Goal: Information Seeking & Learning: Learn about a topic

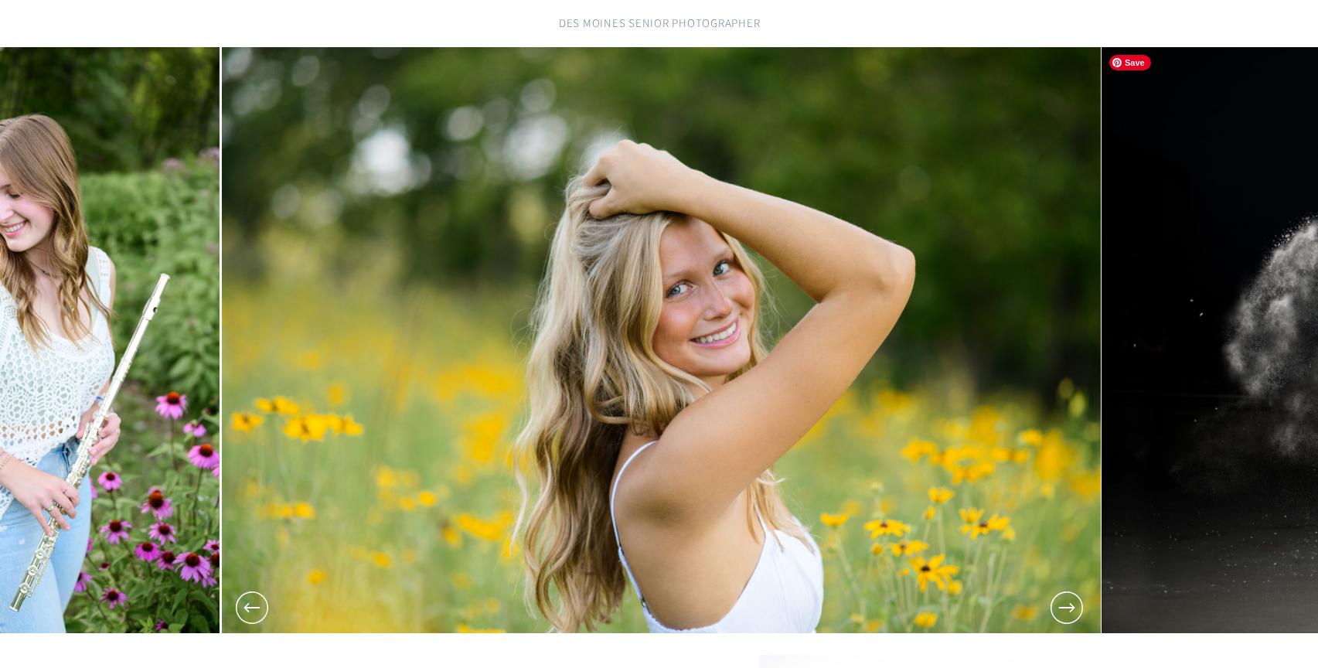
scroll to position [143, 0]
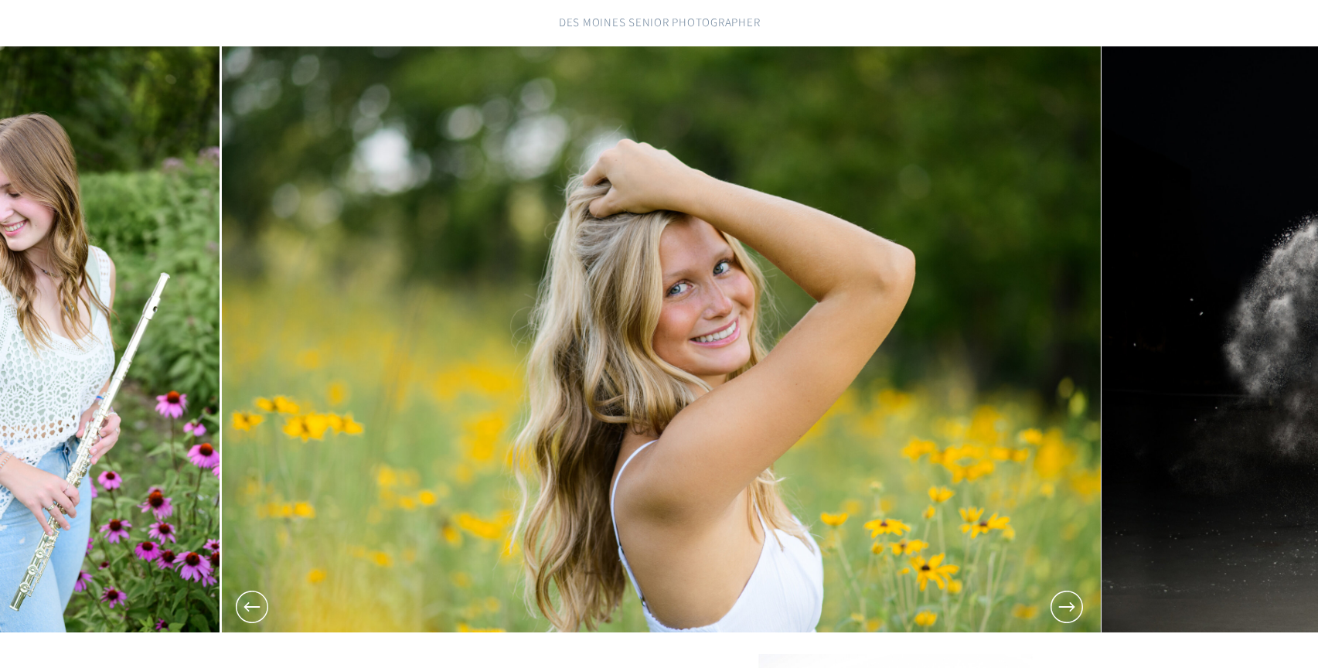
click at [1058, 619] on icon at bounding box center [1066, 606] width 39 height 39
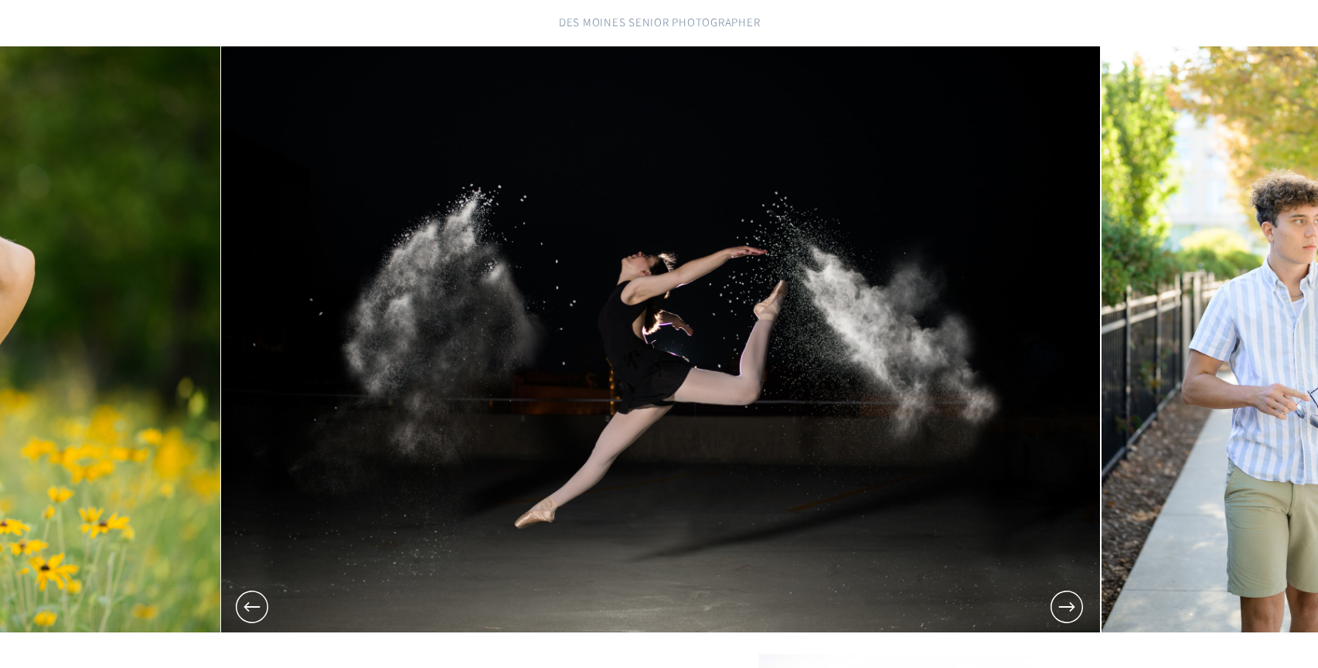
click at [1058, 619] on icon at bounding box center [1066, 606] width 39 height 39
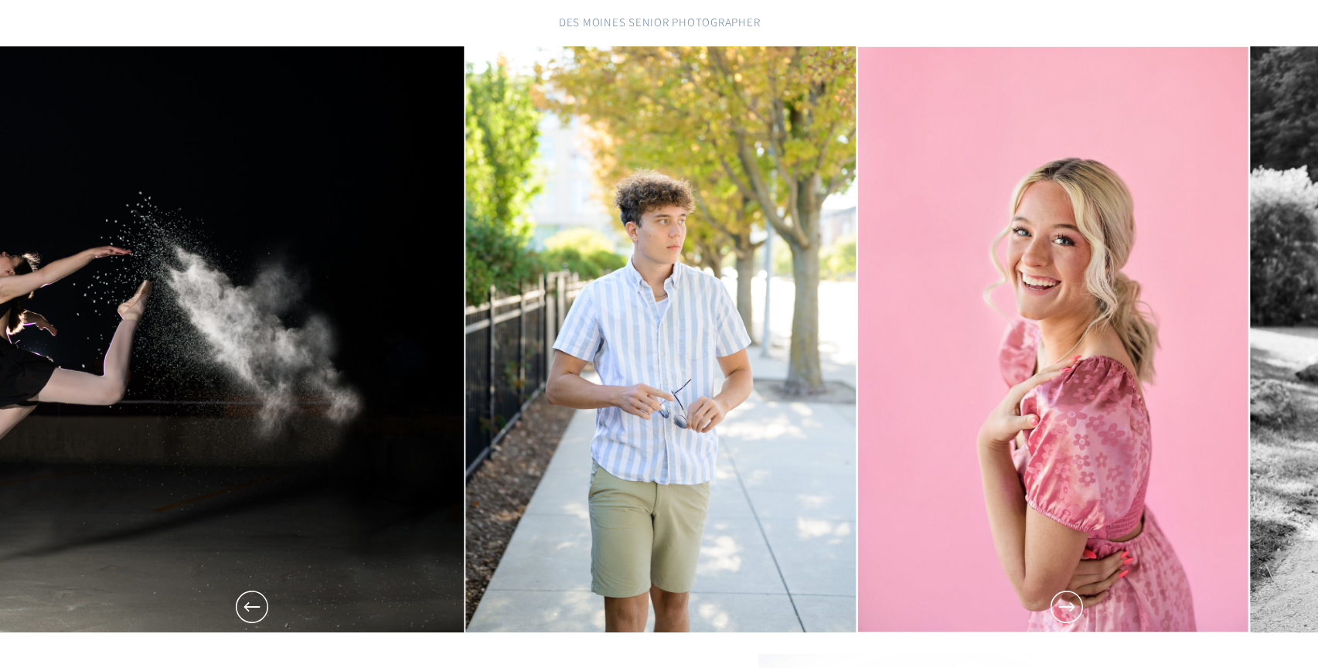
click at [1058, 619] on icon at bounding box center [1066, 606] width 39 height 39
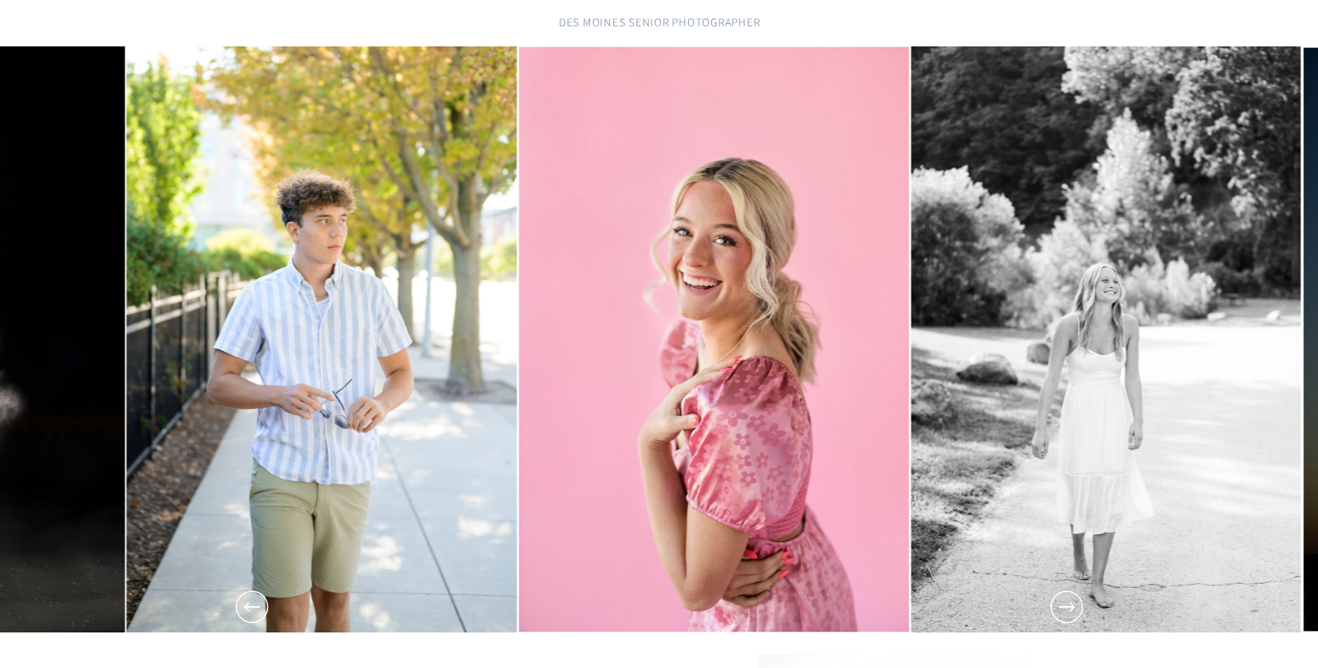
click at [1058, 619] on icon at bounding box center [1066, 606] width 39 height 39
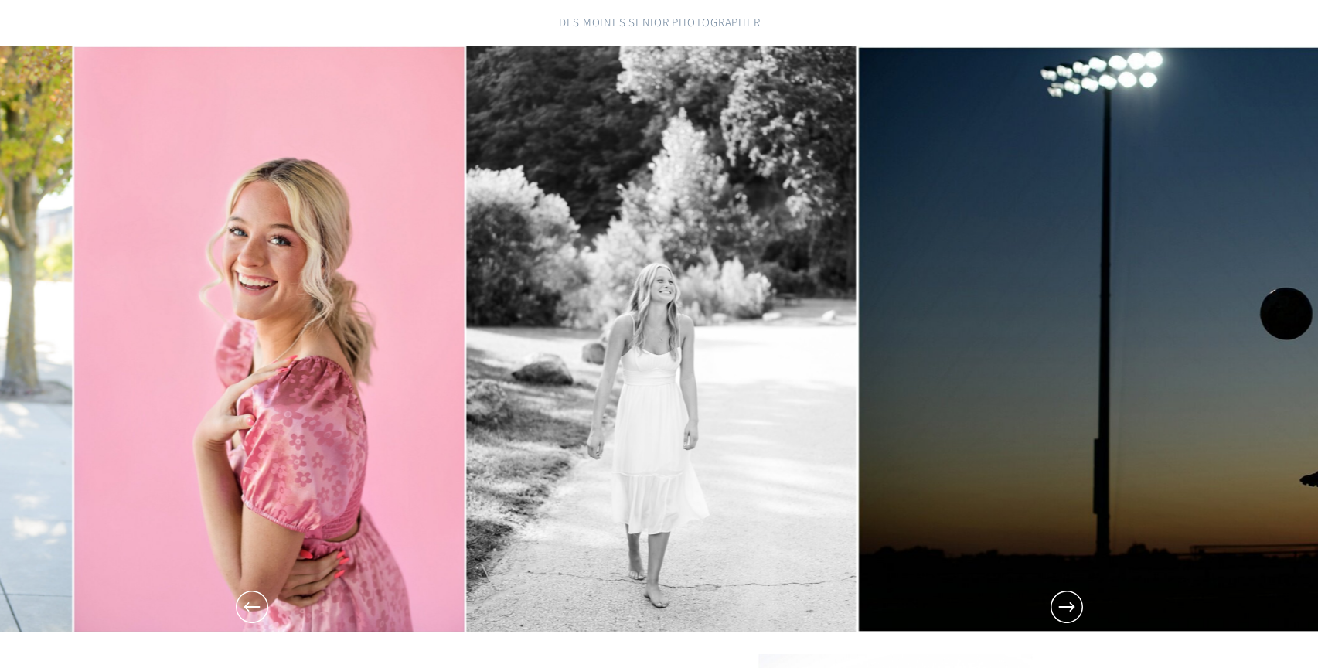
click at [1058, 619] on icon at bounding box center [1066, 606] width 39 height 39
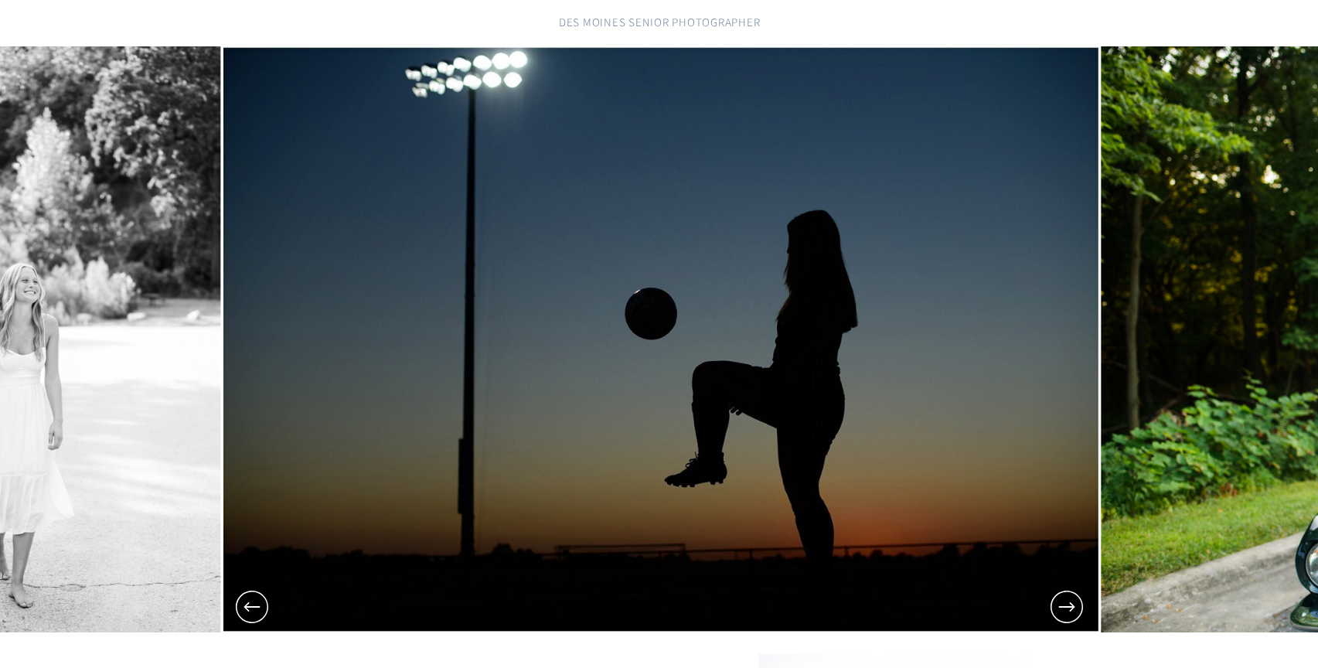
click at [1058, 619] on icon at bounding box center [1066, 606] width 39 height 39
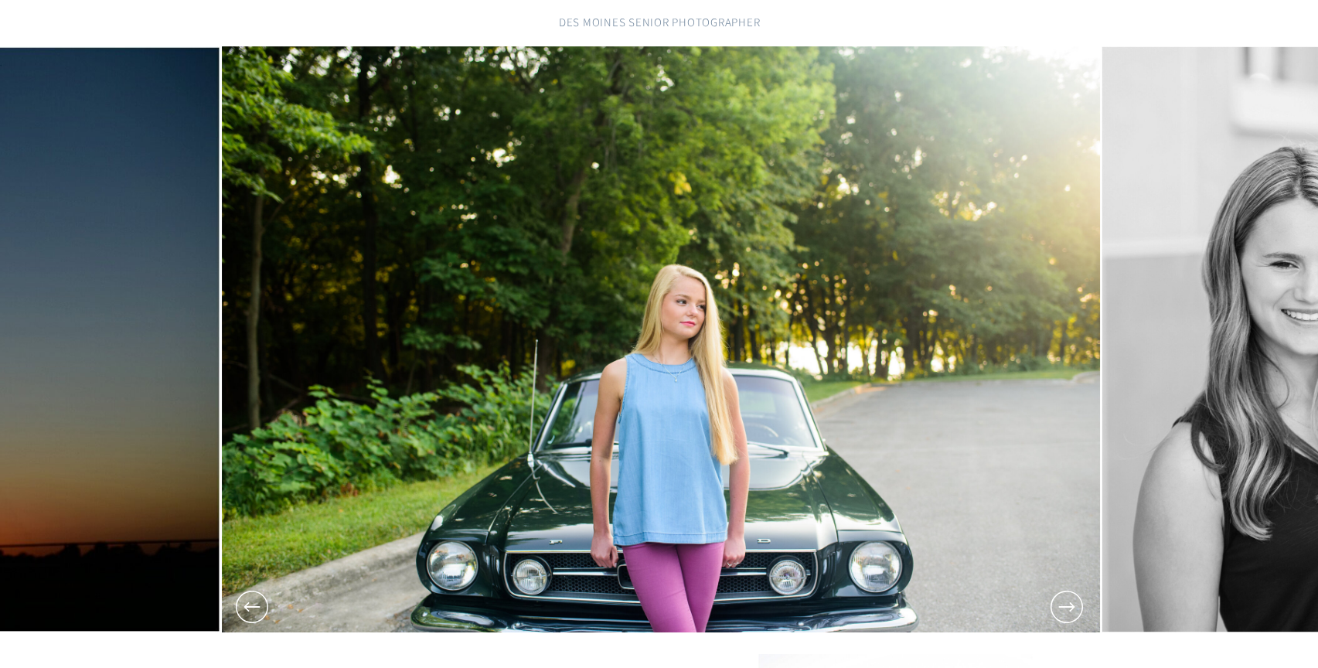
click at [1058, 619] on icon at bounding box center [1066, 606] width 39 height 39
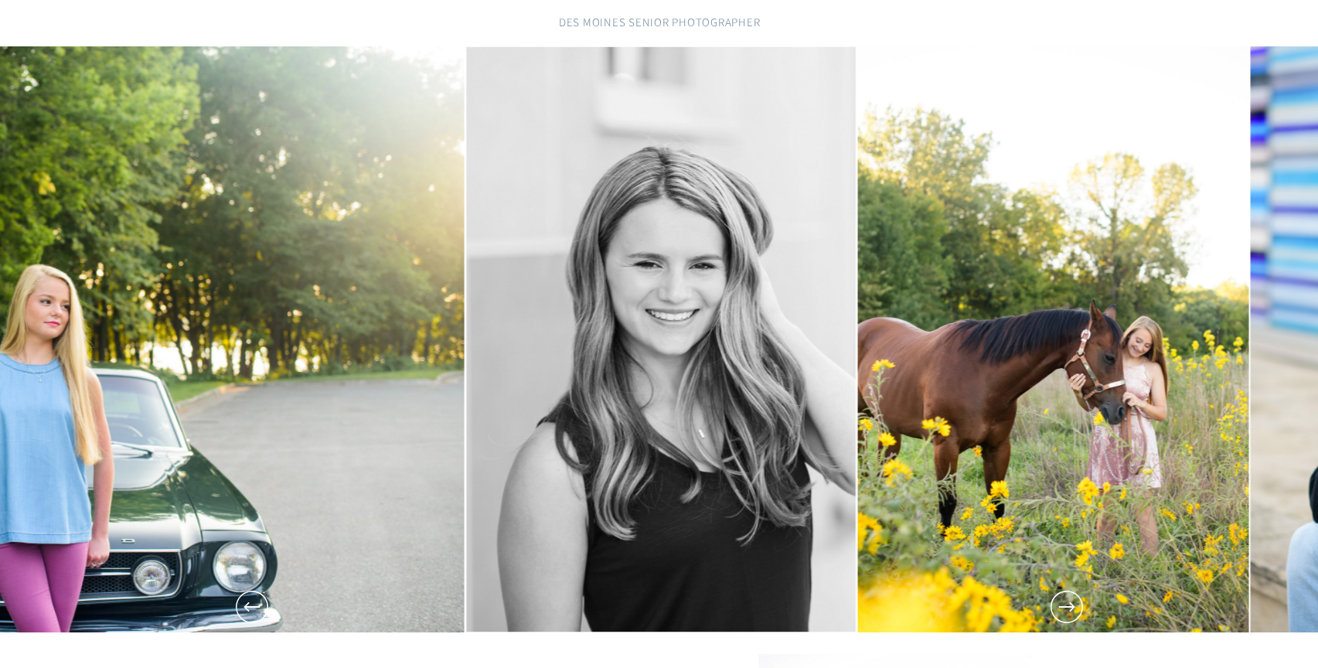
click at [1058, 619] on icon at bounding box center [1066, 606] width 39 height 39
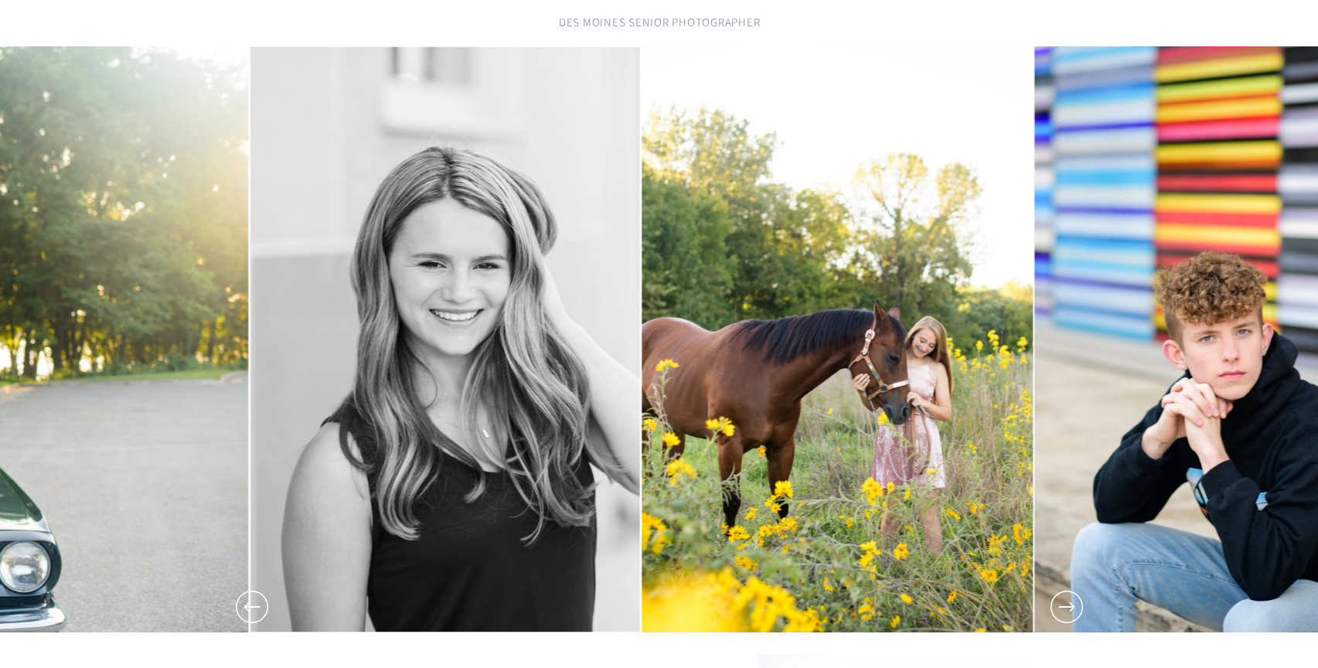
click at [1058, 619] on icon at bounding box center [1066, 606] width 39 height 39
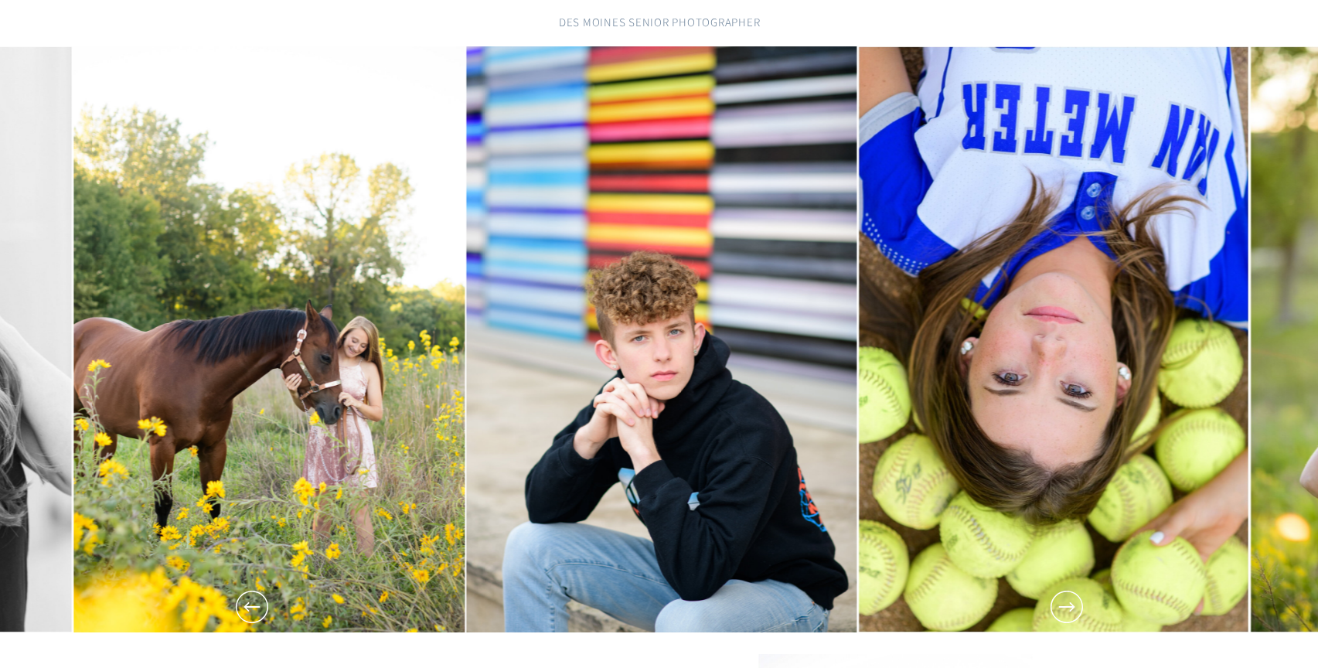
click at [1058, 619] on icon at bounding box center [1066, 606] width 39 height 39
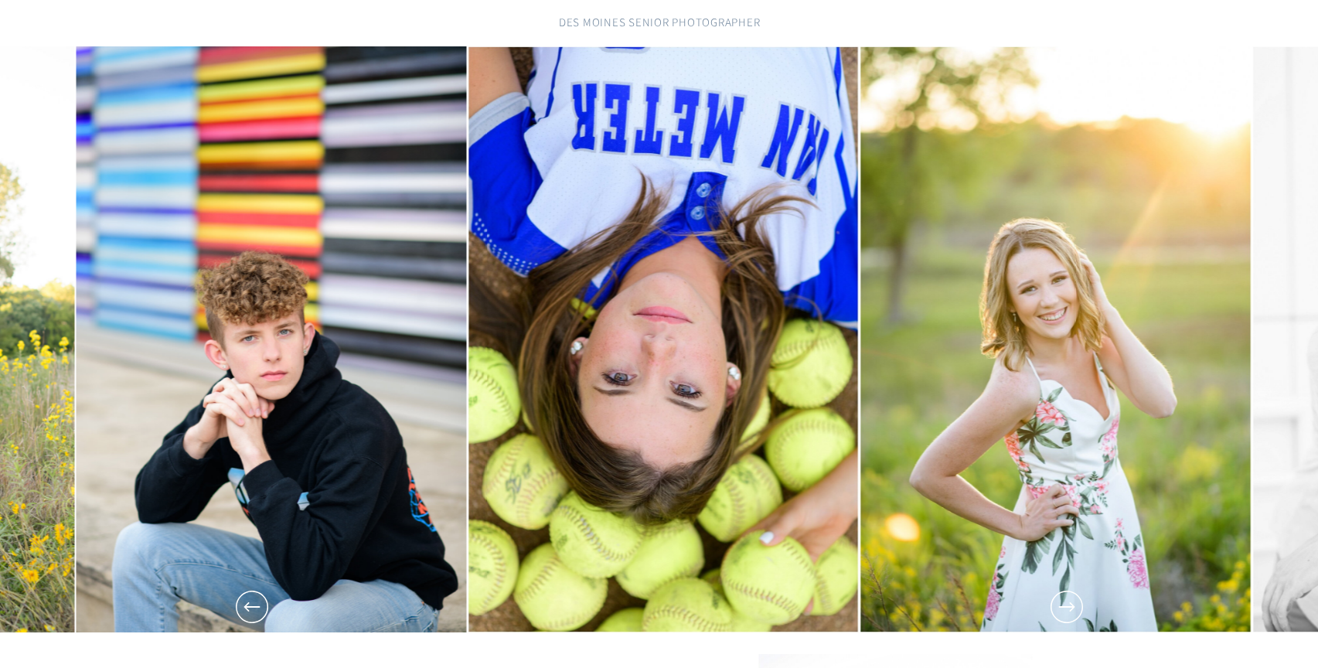
click at [1058, 619] on icon at bounding box center [1066, 606] width 39 height 39
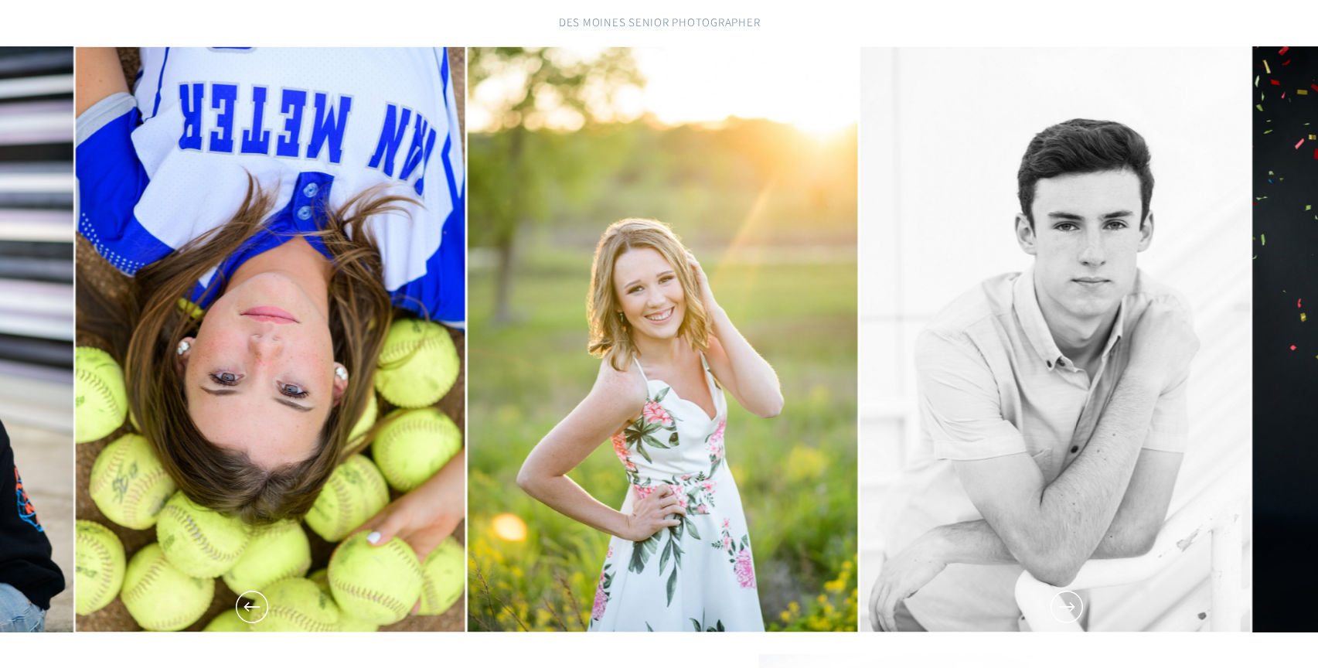
click at [1058, 619] on icon at bounding box center [1066, 606] width 39 height 39
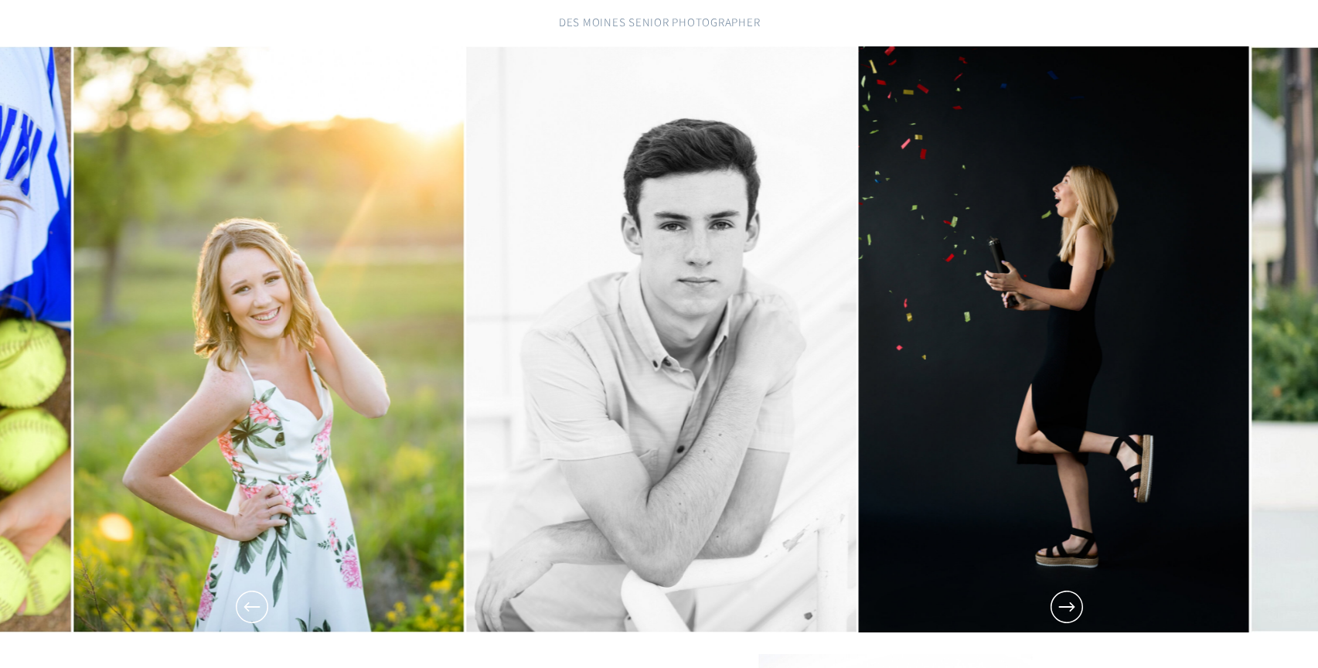
click at [1058, 619] on icon at bounding box center [1066, 606] width 39 height 39
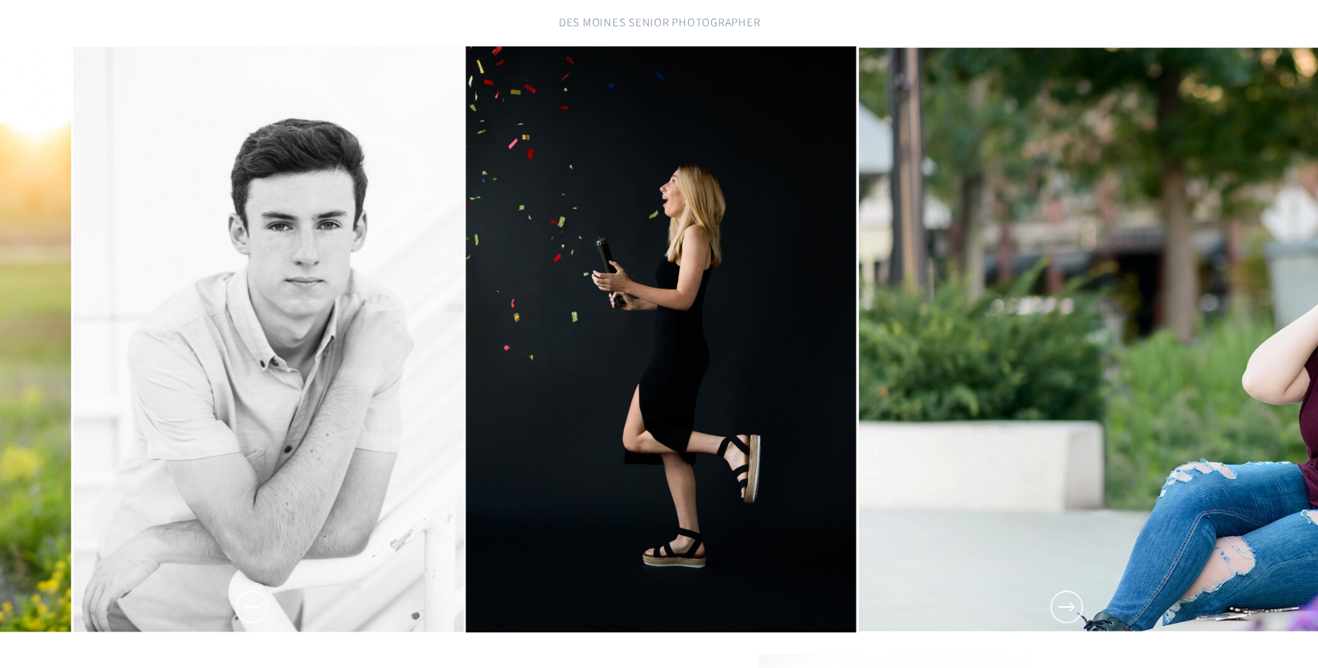
click at [1058, 619] on icon at bounding box center [1066, 606] width 39 height 39
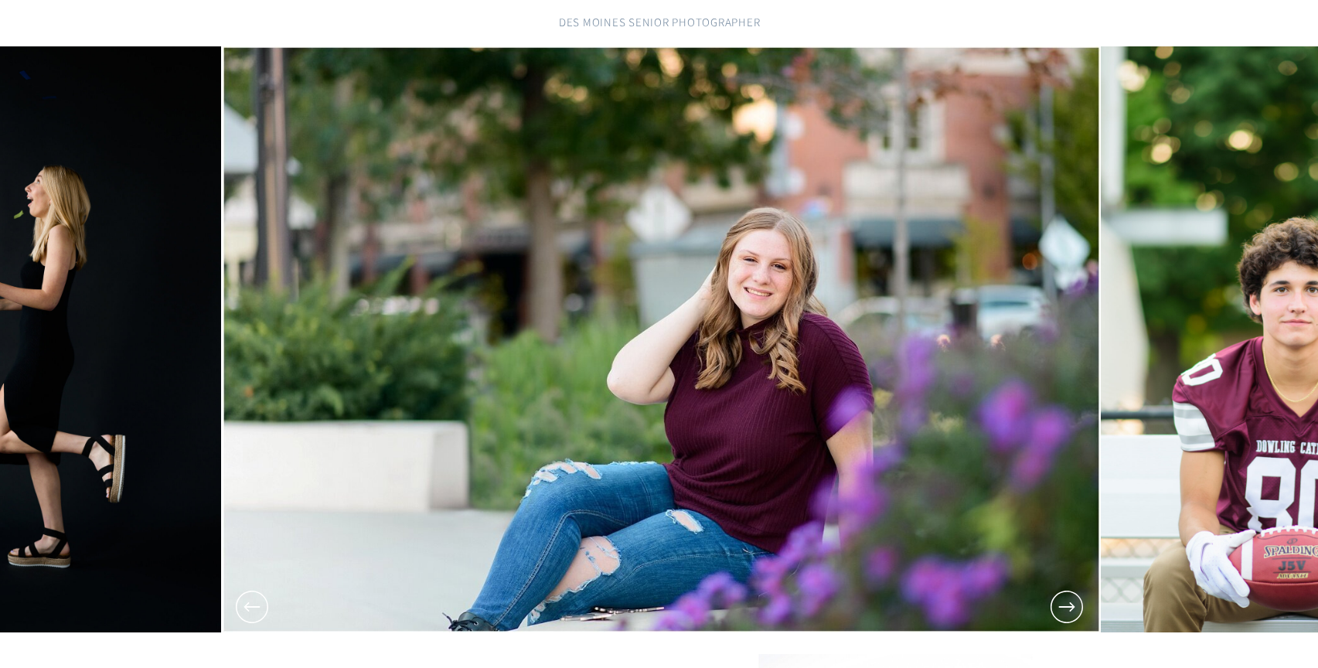
click at [1058, 619] on icon at bounding box center [1066, 606] width 39 height 39
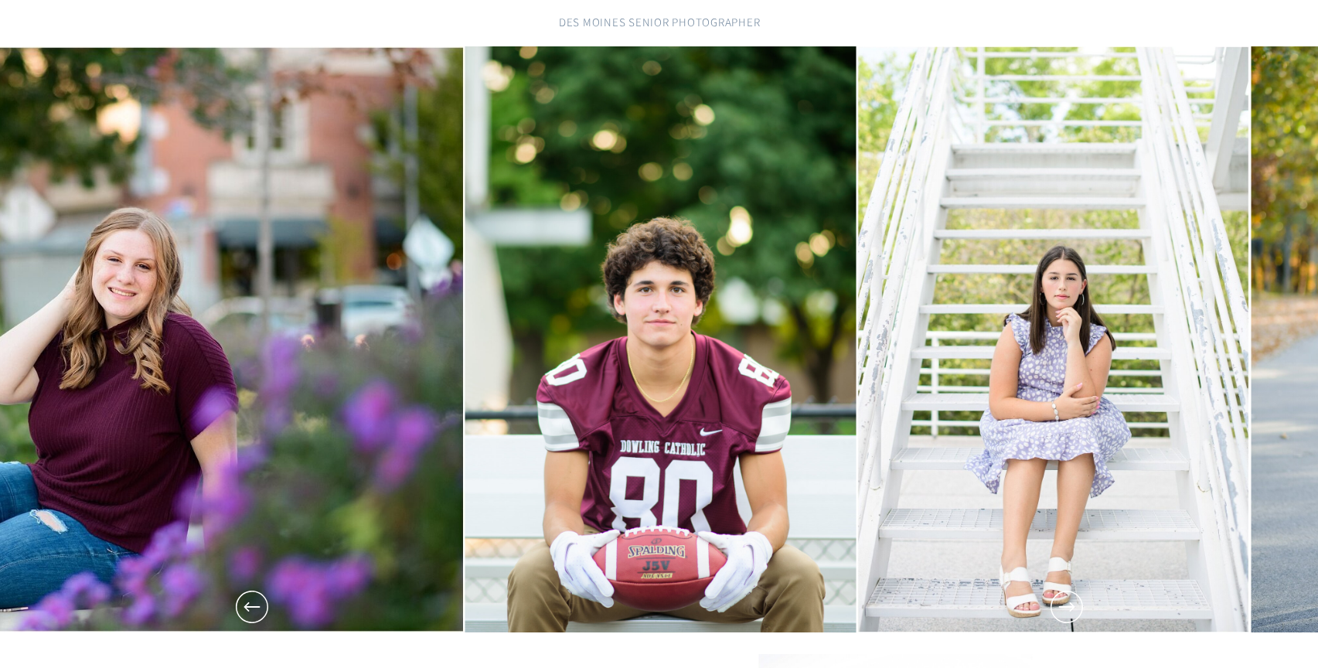
click at [1058, 626] on div "Des Moines Senior photographer" at bounding box center [659, 314] width 927 height 636
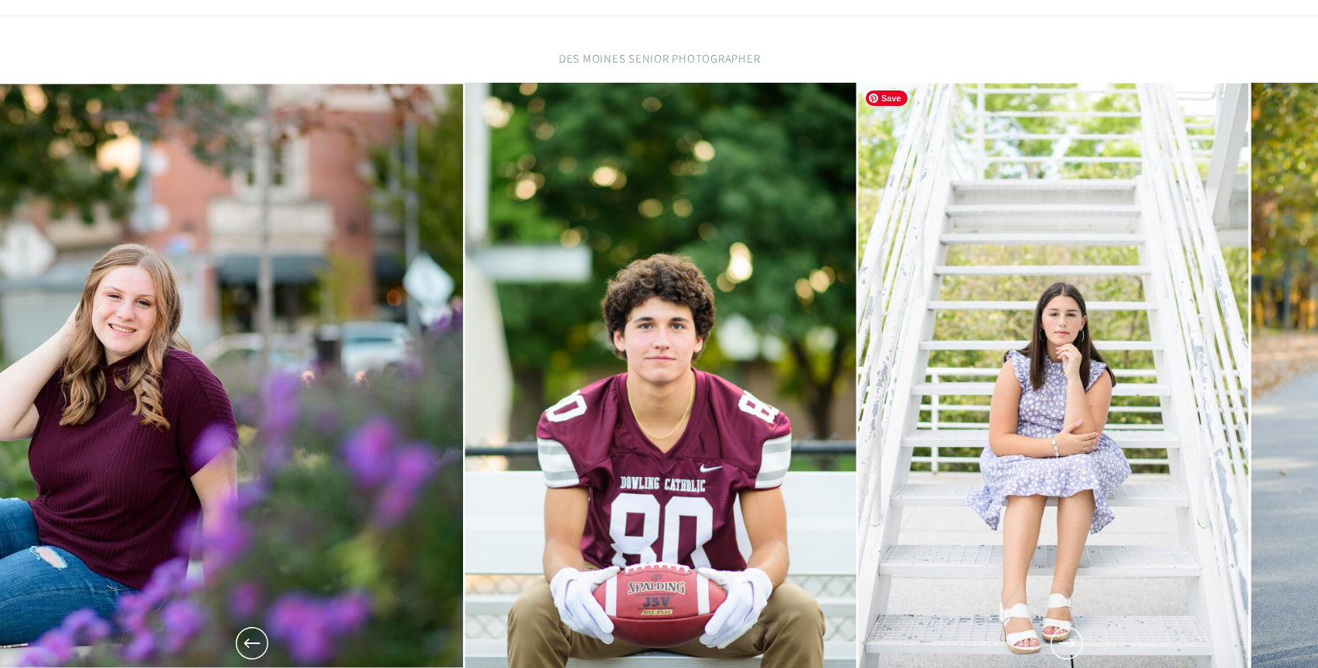
scroll to position [213, 0]
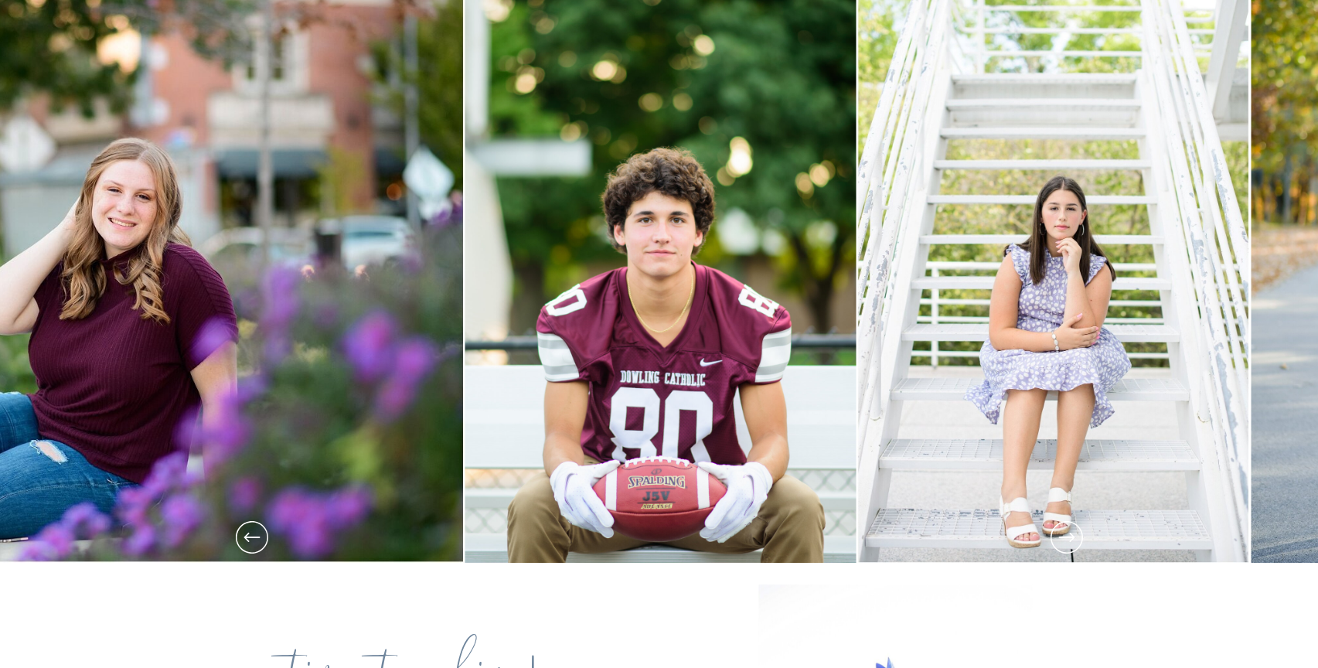
click at [1058, 551] on icon at bounding box center [1066, 537] width 39 height 39
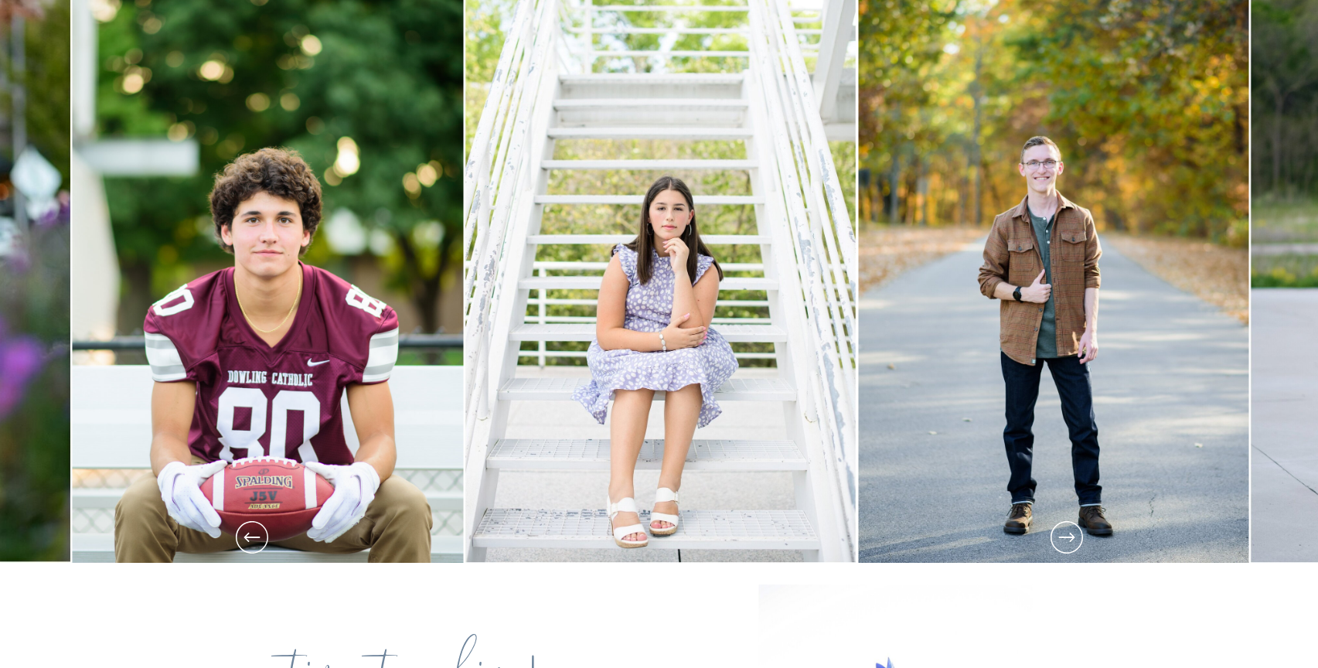
click at [1058, 550] on icon at bounding box center [1066, 537] width 32 height 32
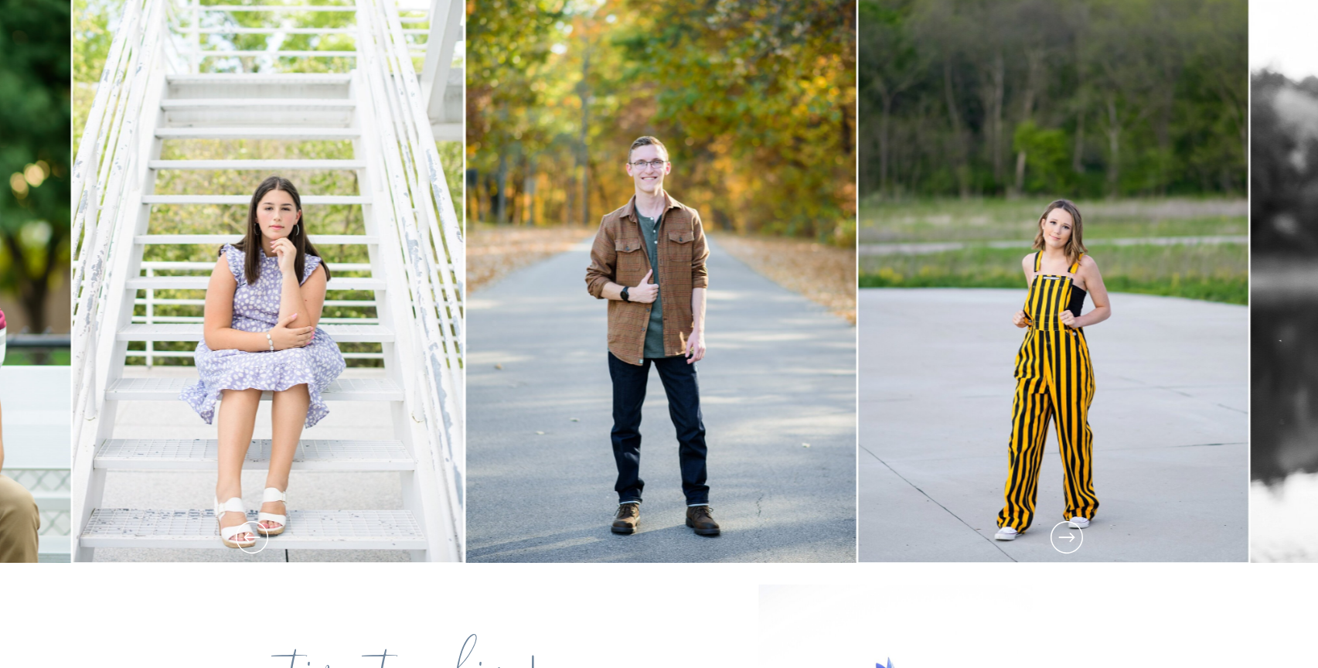
click at [1058, 550] on icon at bounding box center [1066, 537] width 32 height 32
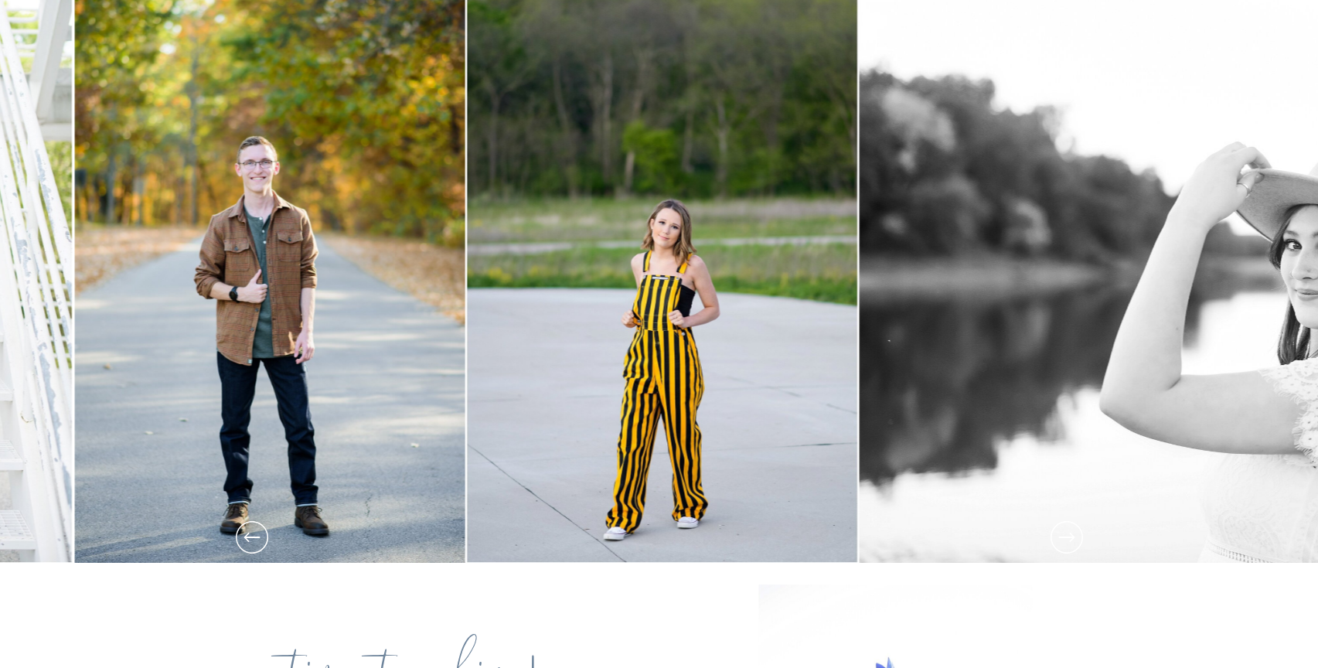
click at [1058, 550] on icon at bounding box center [1066, 537] width 32 height 32
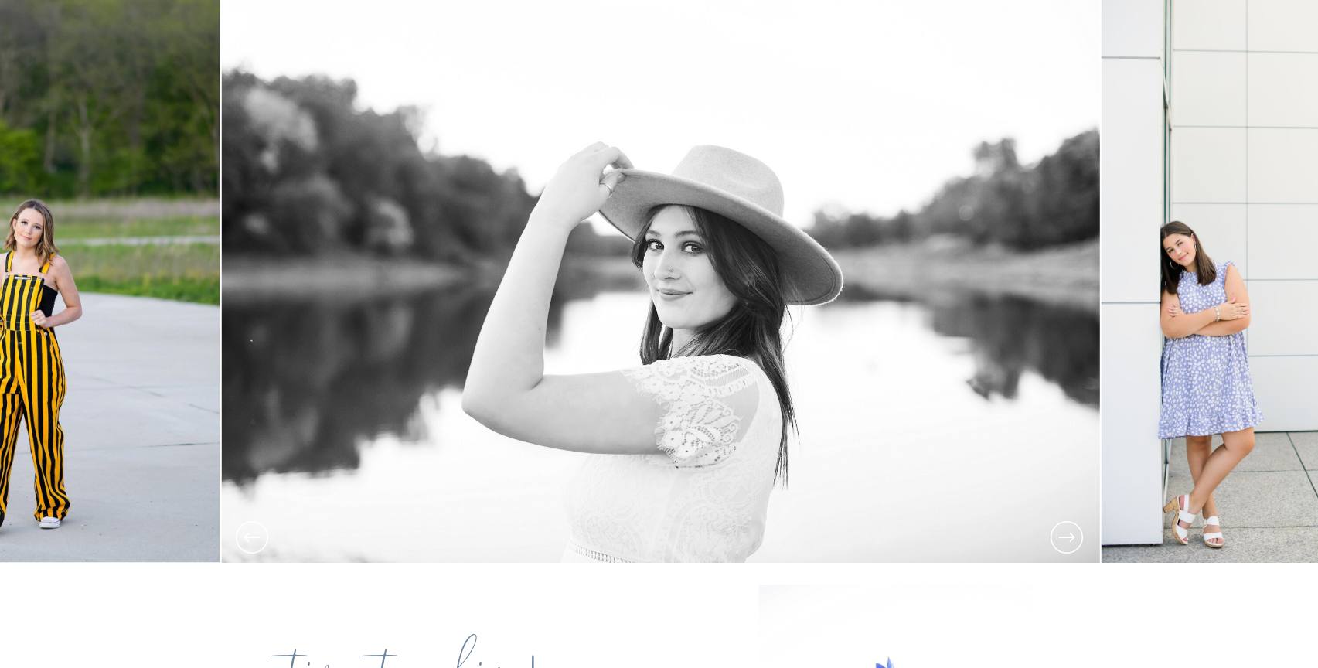
click at [1058, 550] on icon at bounding box center [1066, 537] width 32 height 32
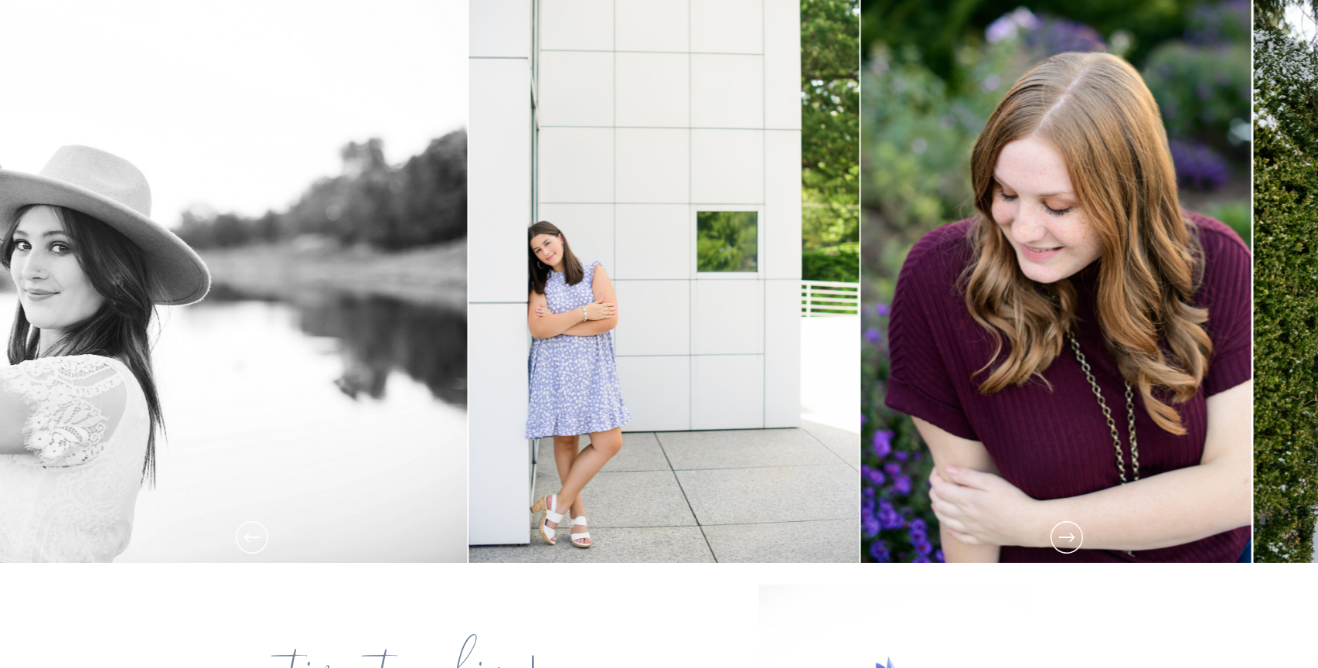
click at [1058, 550] on icon at bounding box center [1066, 537] width 32 height 32
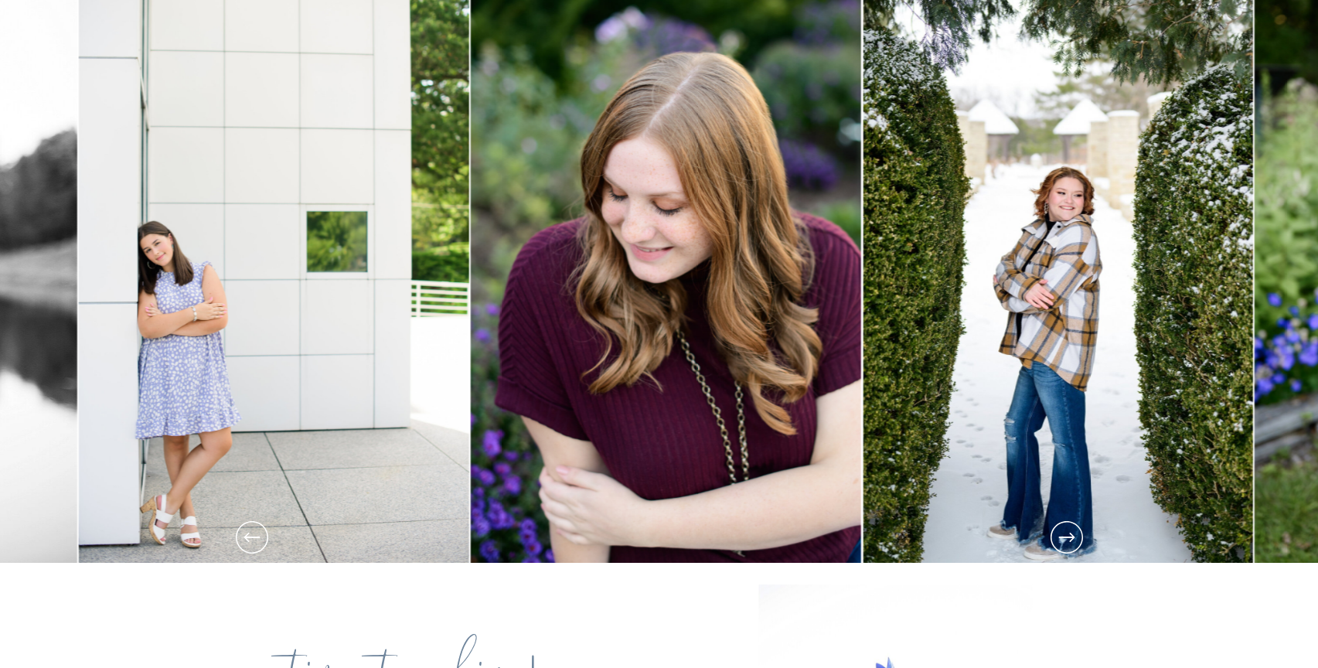
click at [1058, 550] on icon at bounding box center [1066, 537] width 32 height 32
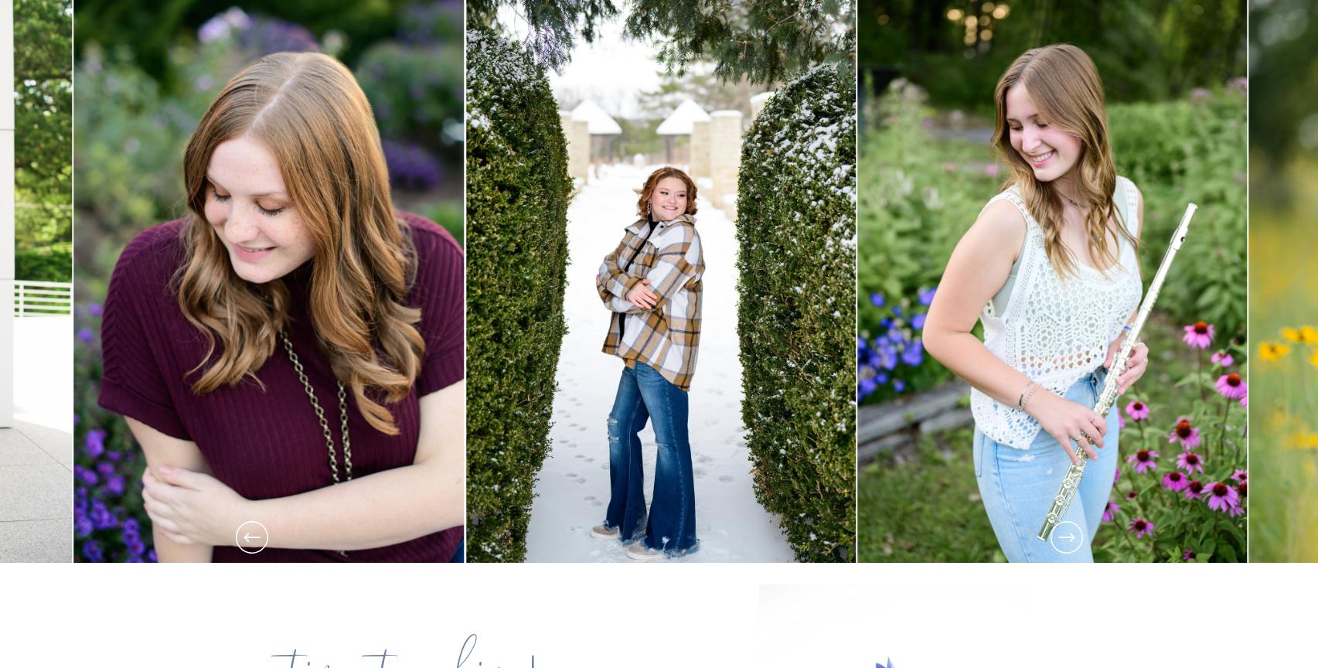
click at [1058, 550] on icon at bounding box center [1066, 537] width 32 height 32
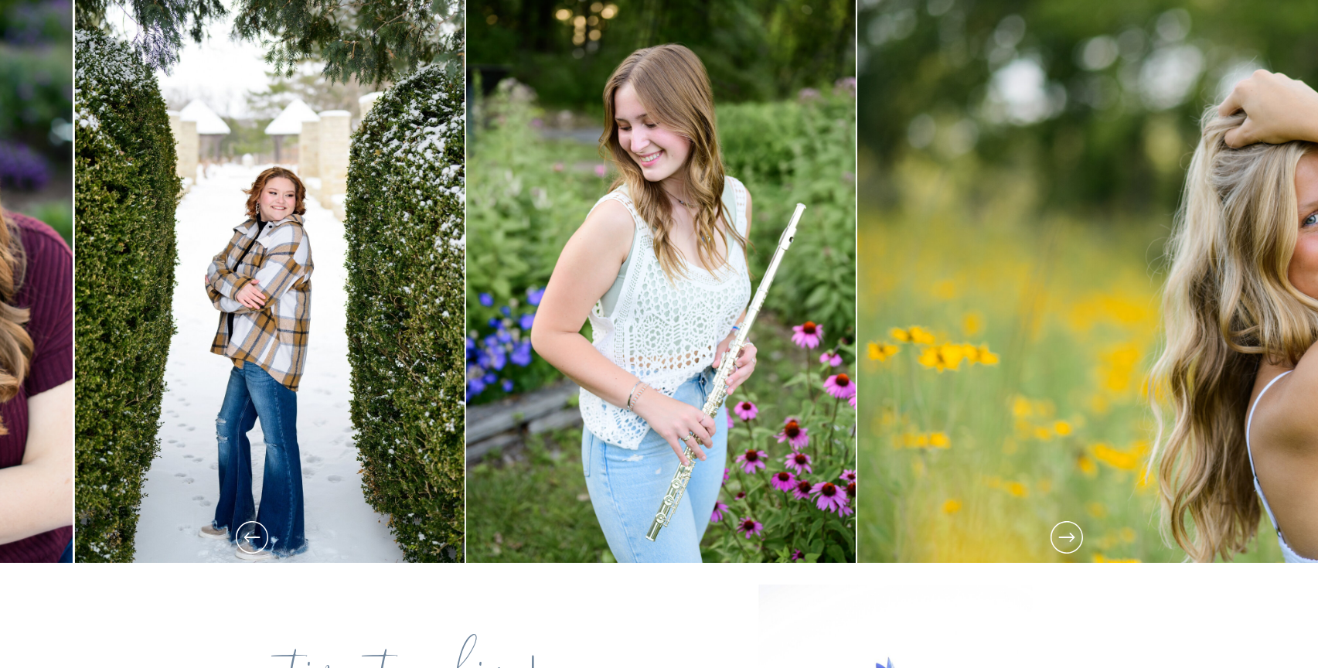
click at [1058, 550] on icon at bounding box center [1066, 537] width 32 height 32
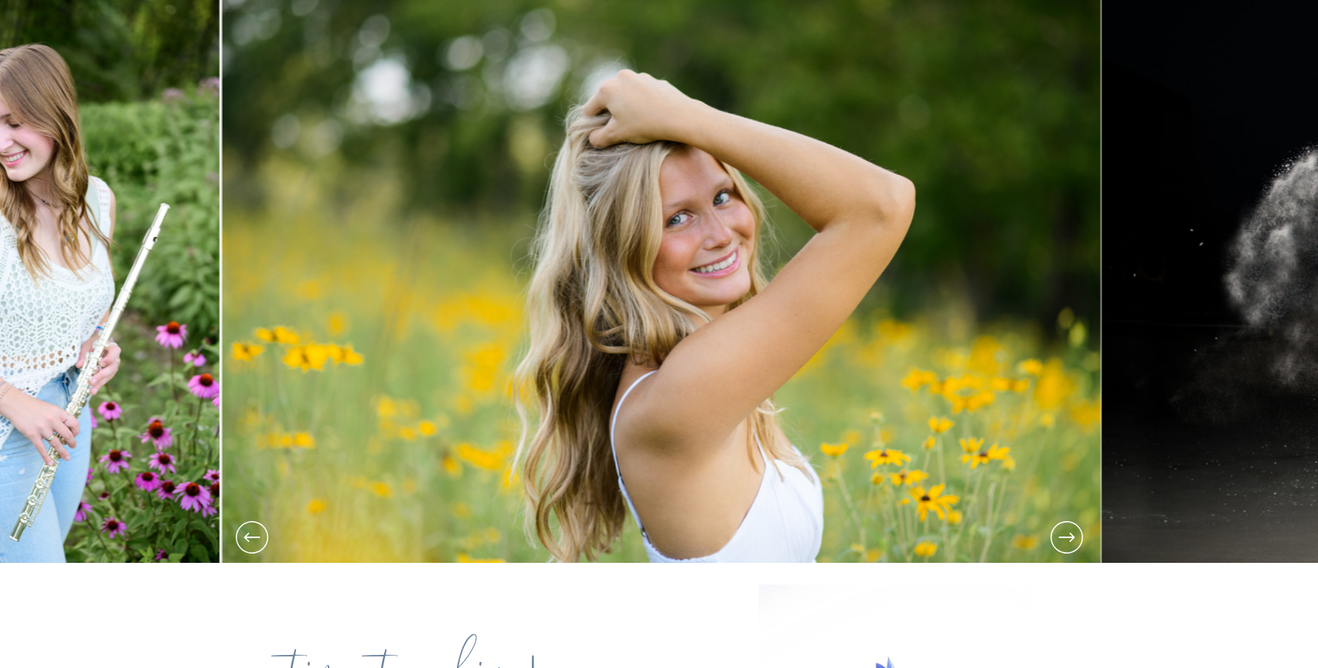
click at [1058, 550] on icon at bounding box center [1066, 537] width 32 height 32
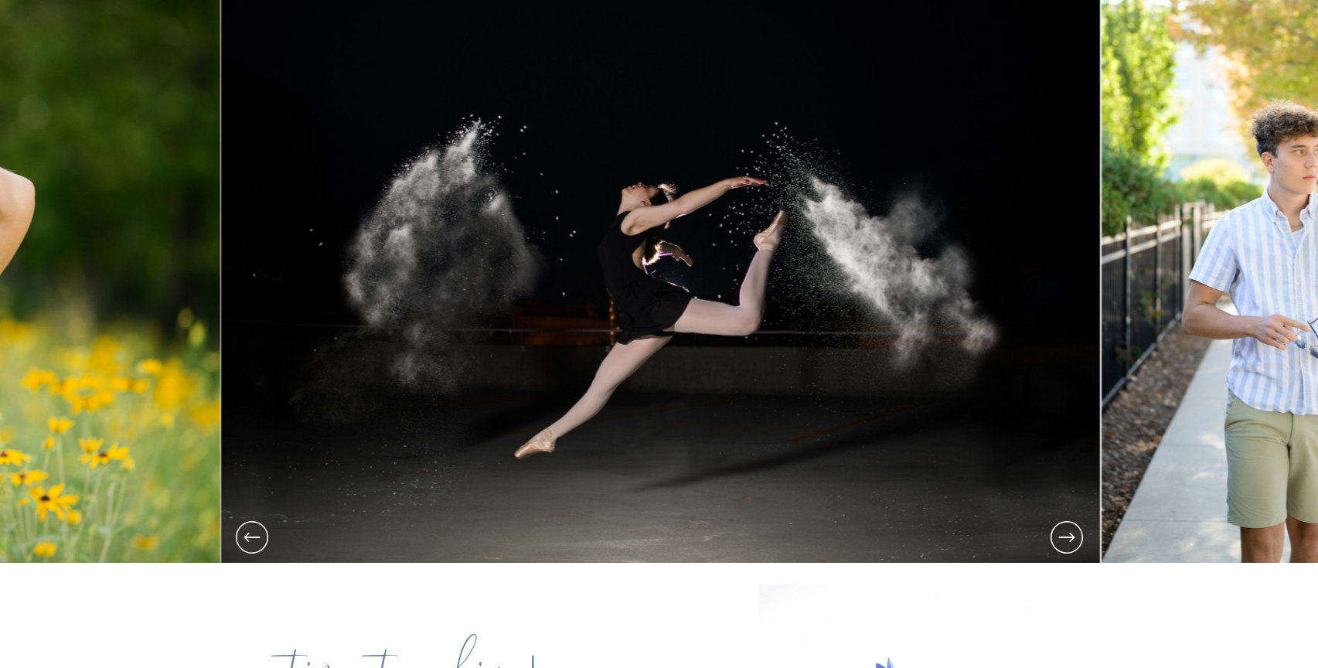
click at [1058, 550] on icon at bounding box center [1066, 537] width 32 height 32
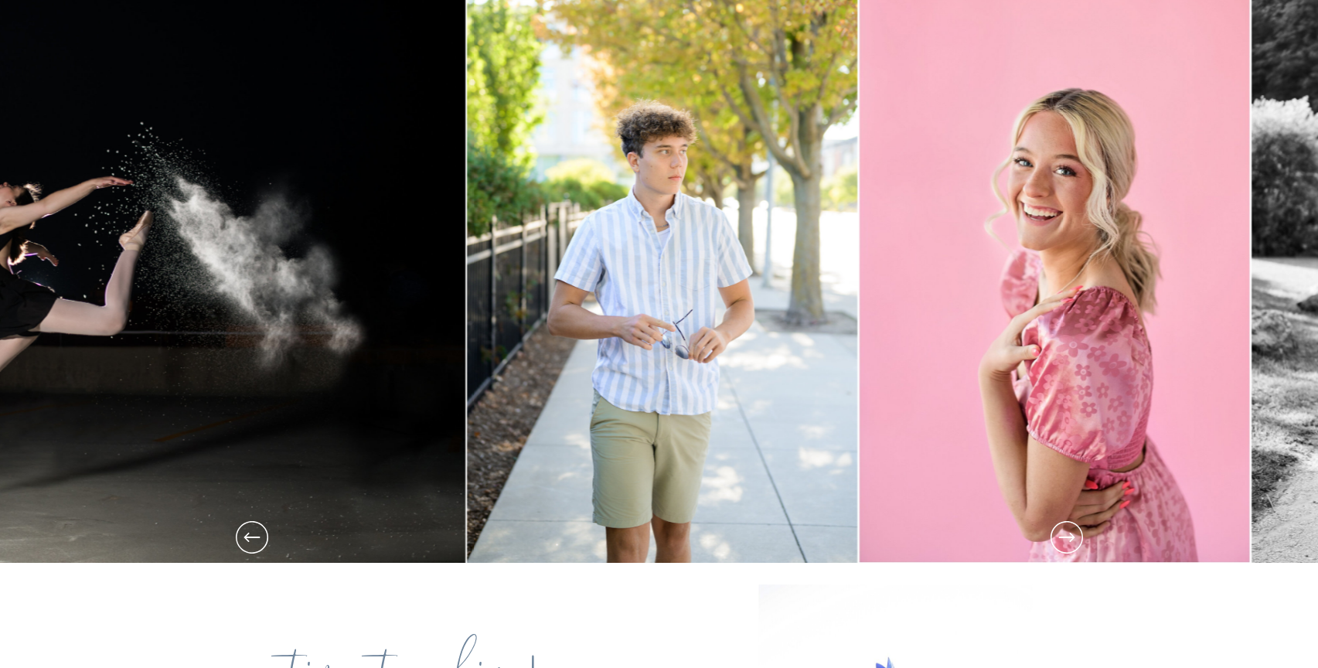
click at [1058, 550] on icon at bounding box center [1066, 537] width 32 height 32
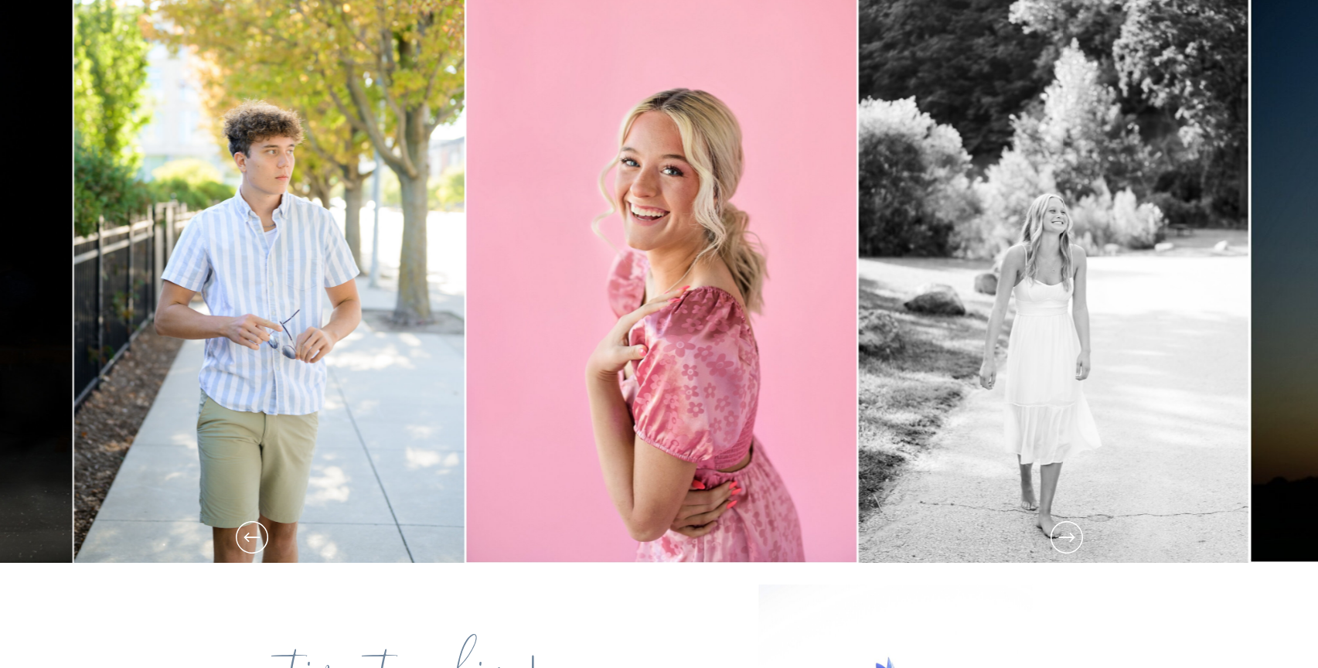
click at [1058, 550] on icon at bounding box center [1066, 537] width 32 height 32
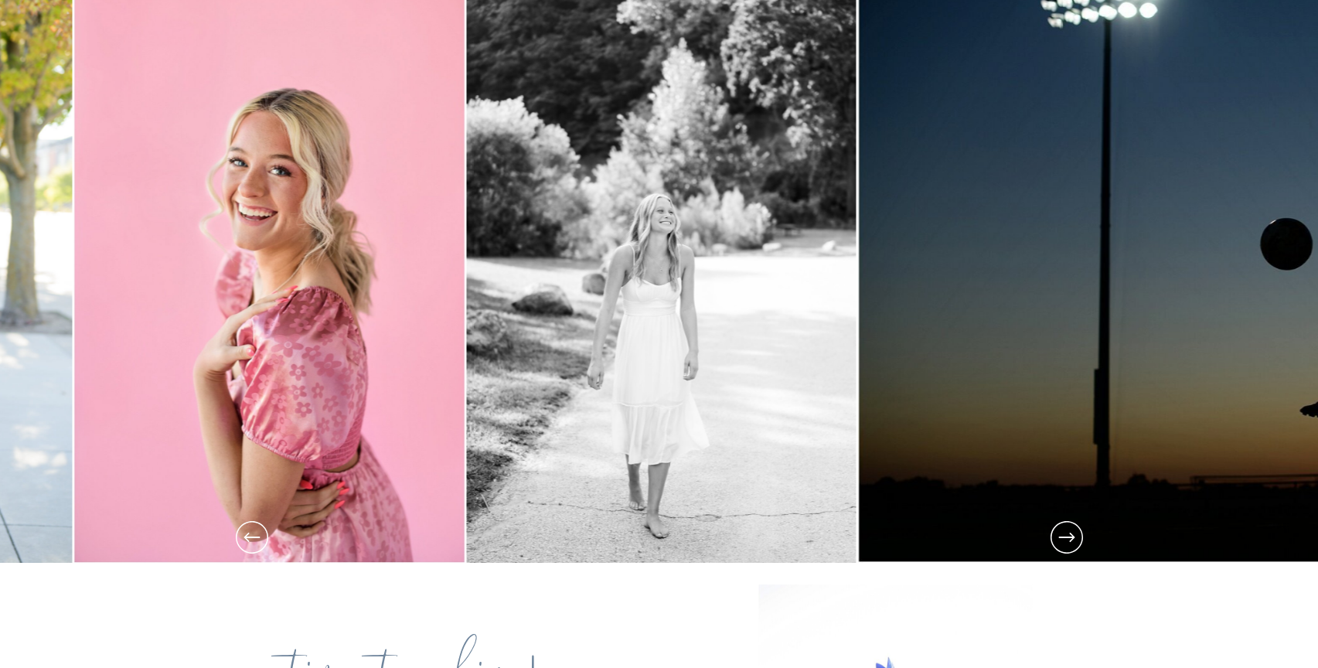
click at [1058, 550] on icon at bounding box center [1066, 537] width 32 height 32
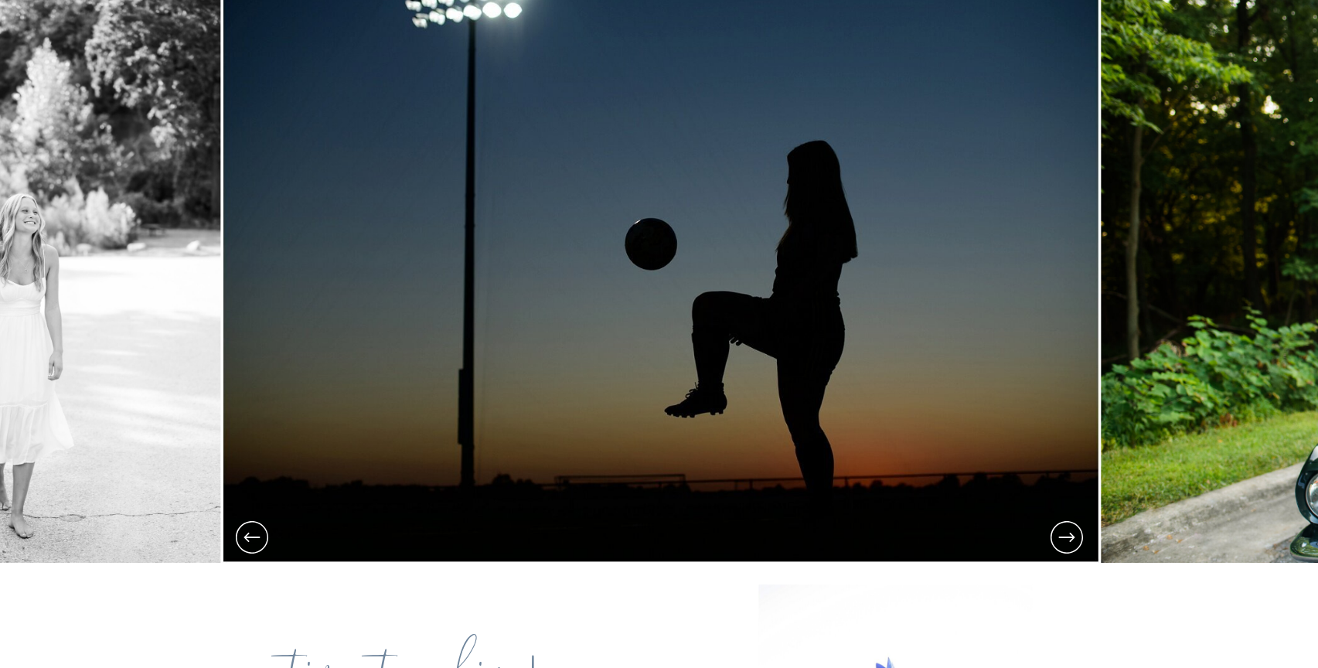
click at [1058, 550] on icon at bounding box center [1066, 537] width 32 height 32
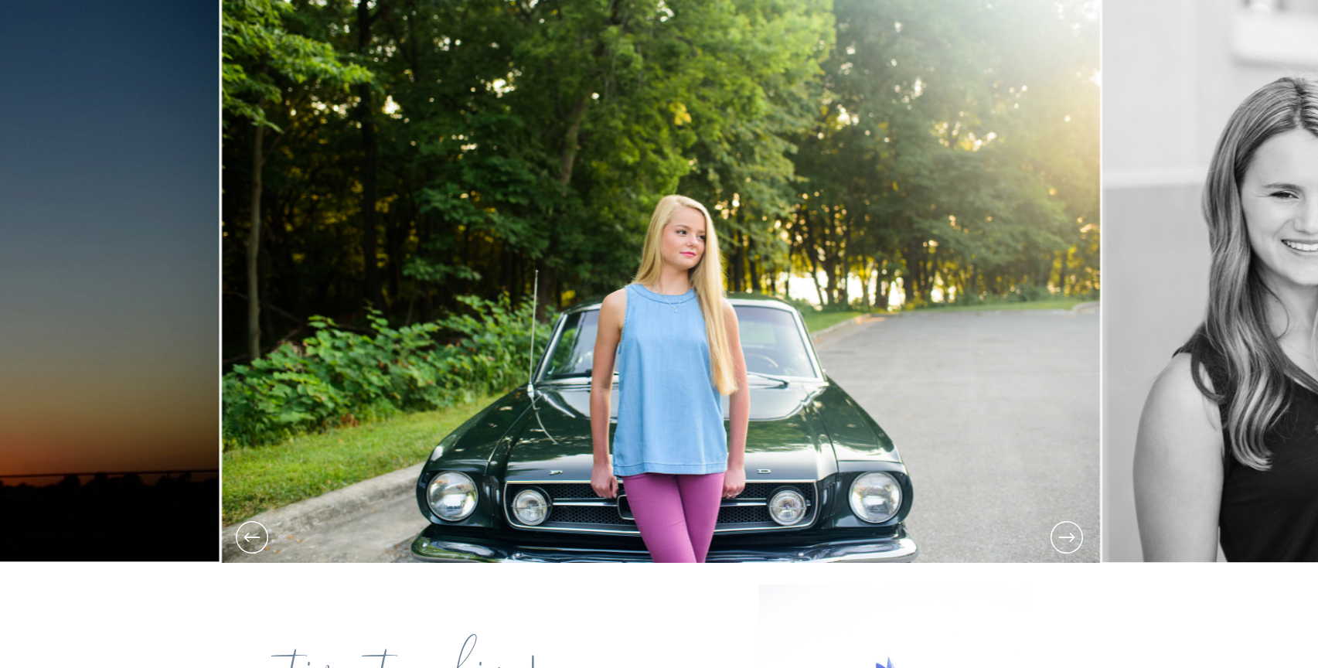
click at [1058, 550] on icon at bounding box center [1066, 537] width 32 height 32
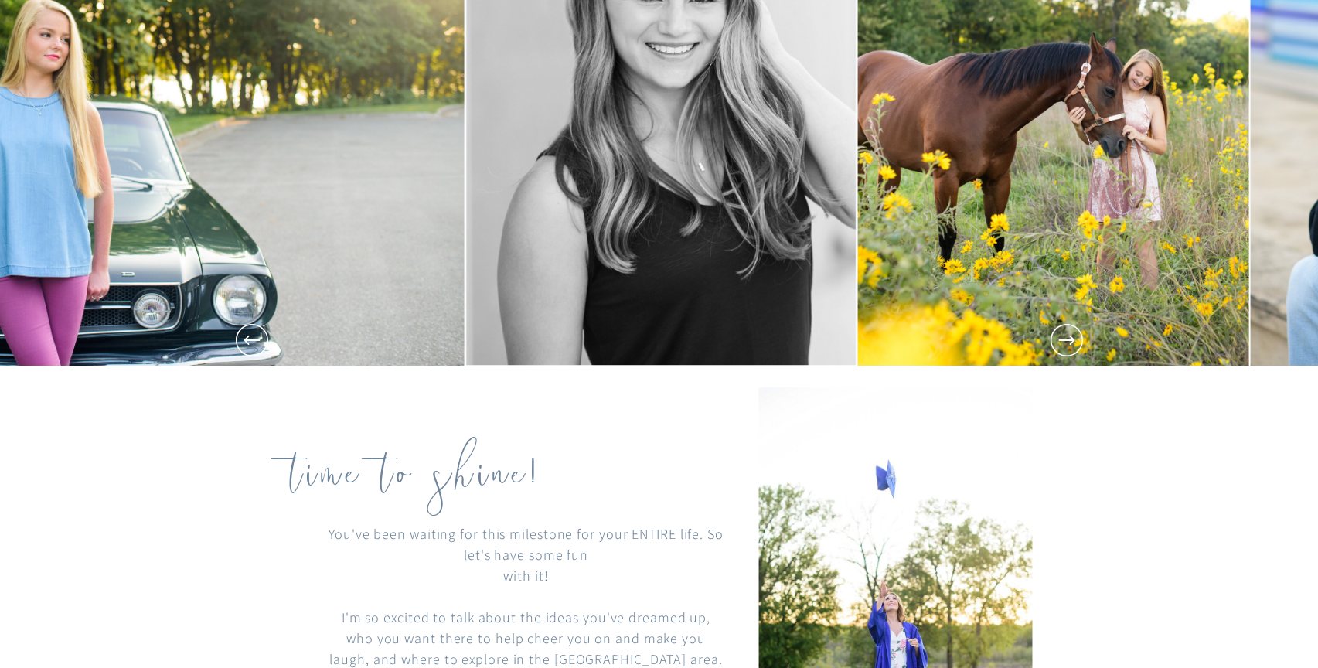
scroll to position [0, 0]
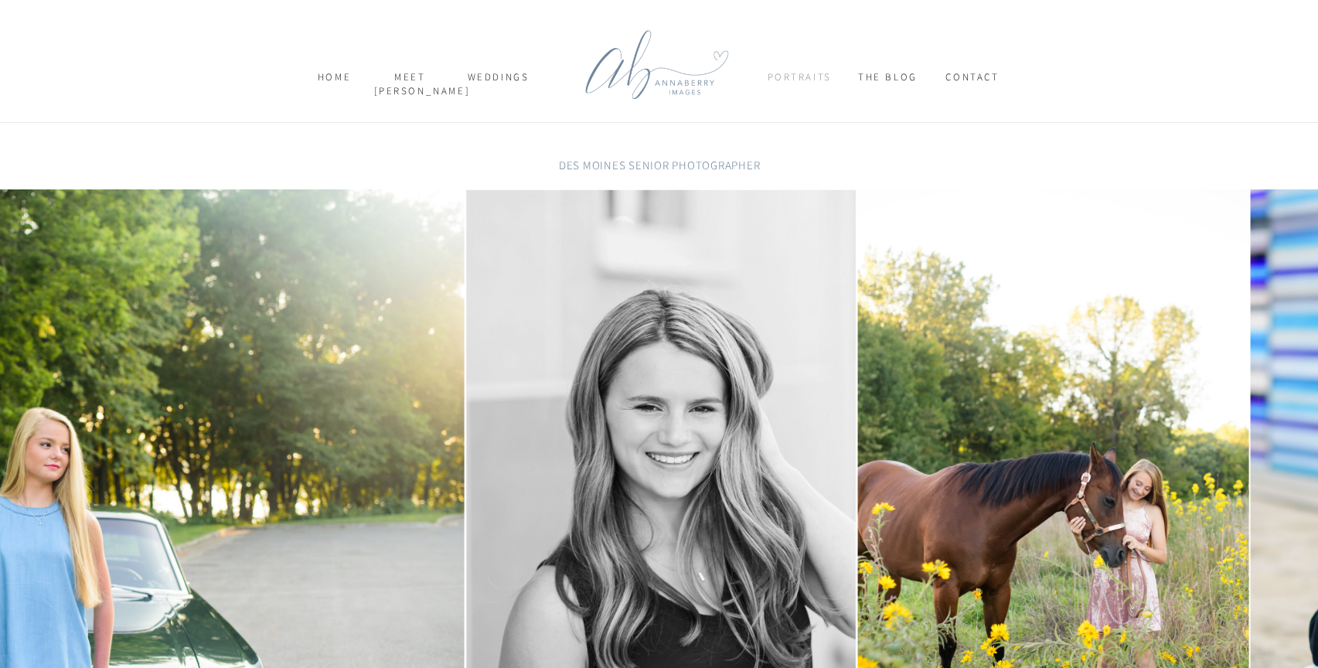
click at [795, 80] on nav "Portraits" at bounding box center [798, 83] width 63 height 27
click at [798, 139] on p "FAMILY & NEWBORN" at bounding box center [829, 138] width 111 height 20
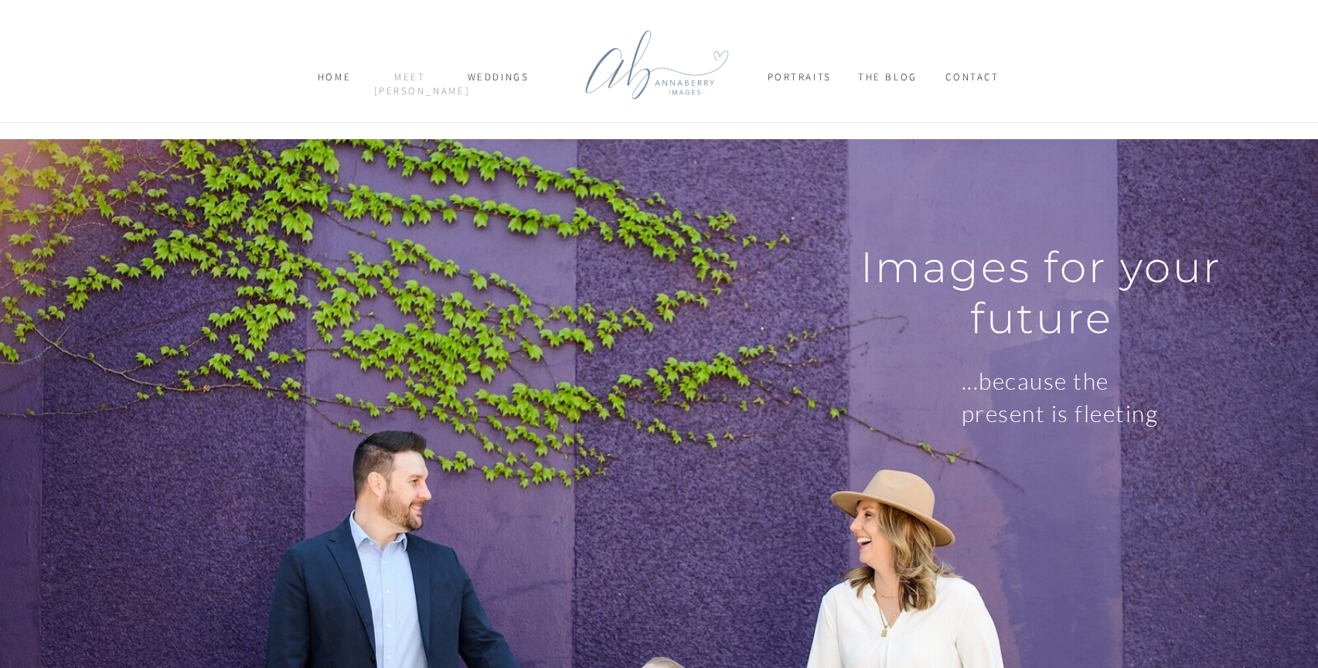
click at [406, 82] on nav "meet [PERSON_NAME]" at bounding box center [410, 83] width 73 height 27
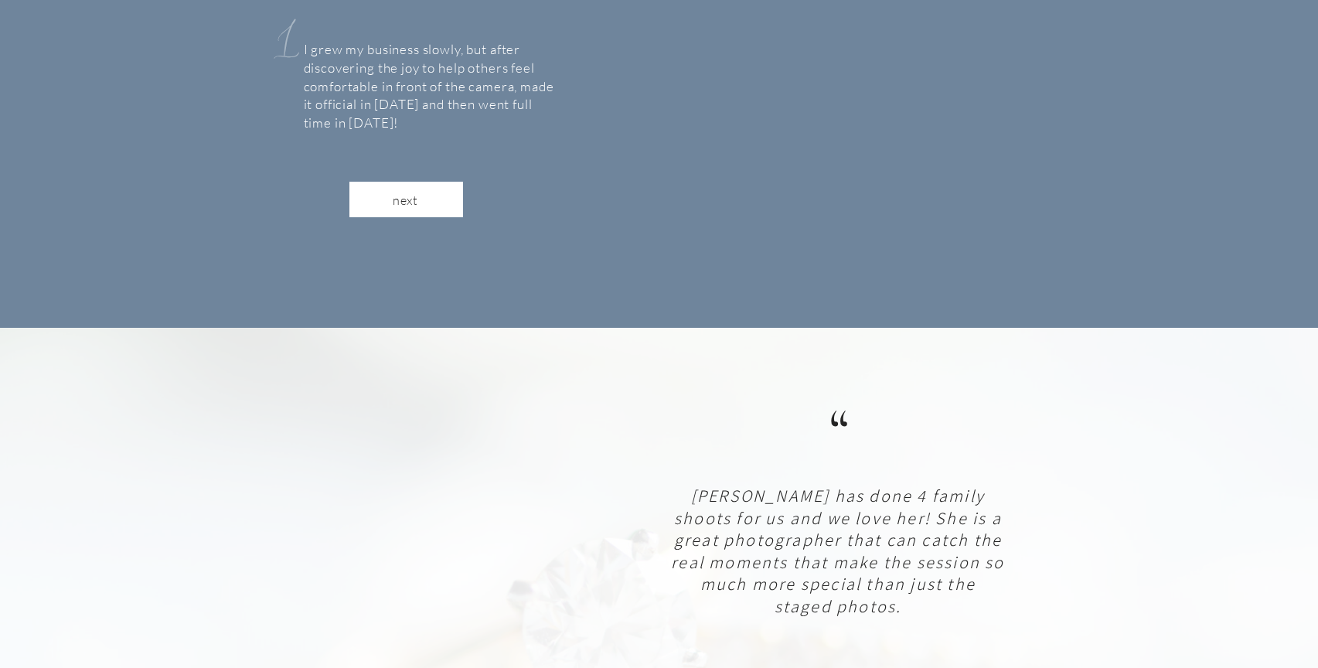
scroll to position [628, 0]
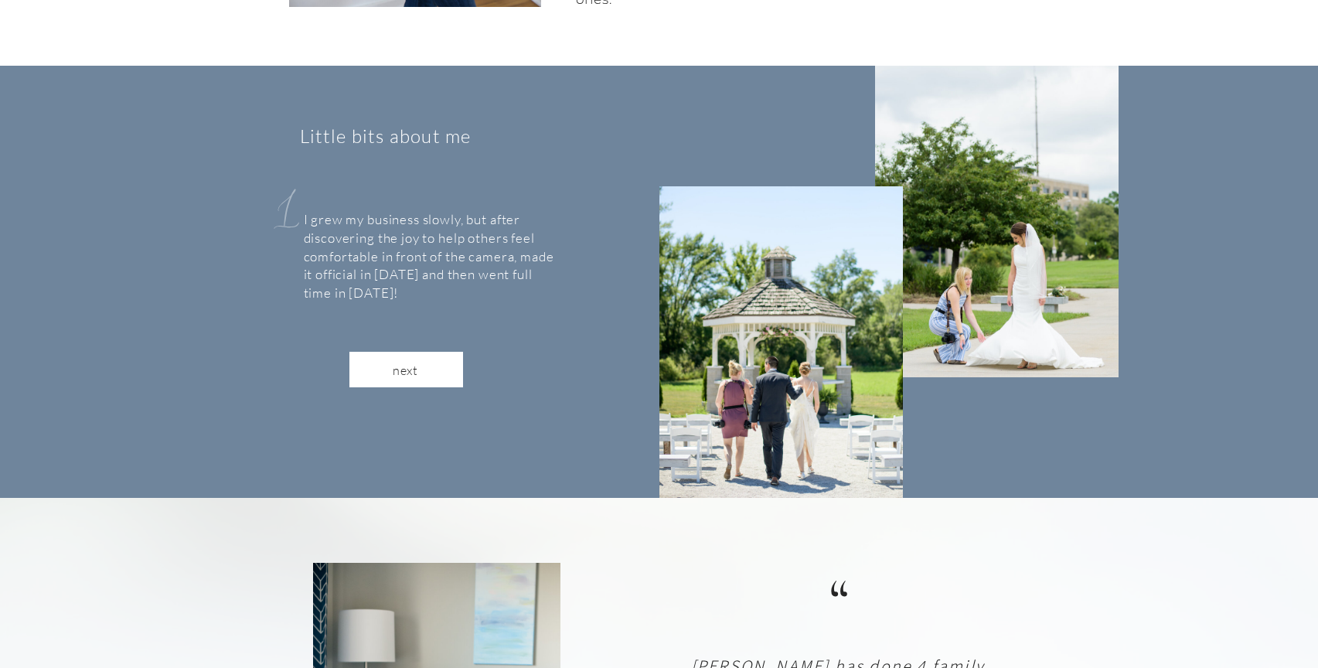
click at [386, 359] on div at bounding box center [406, 370] width 114 height 36
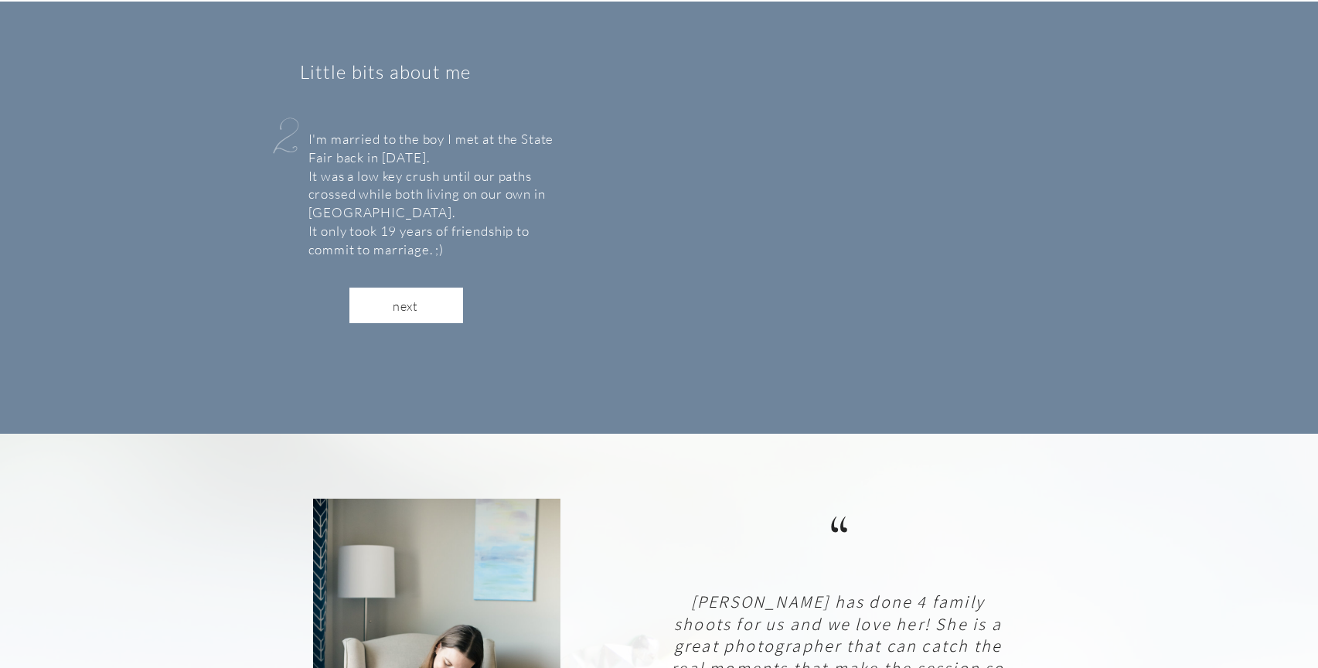
scroll to position [694, 0]
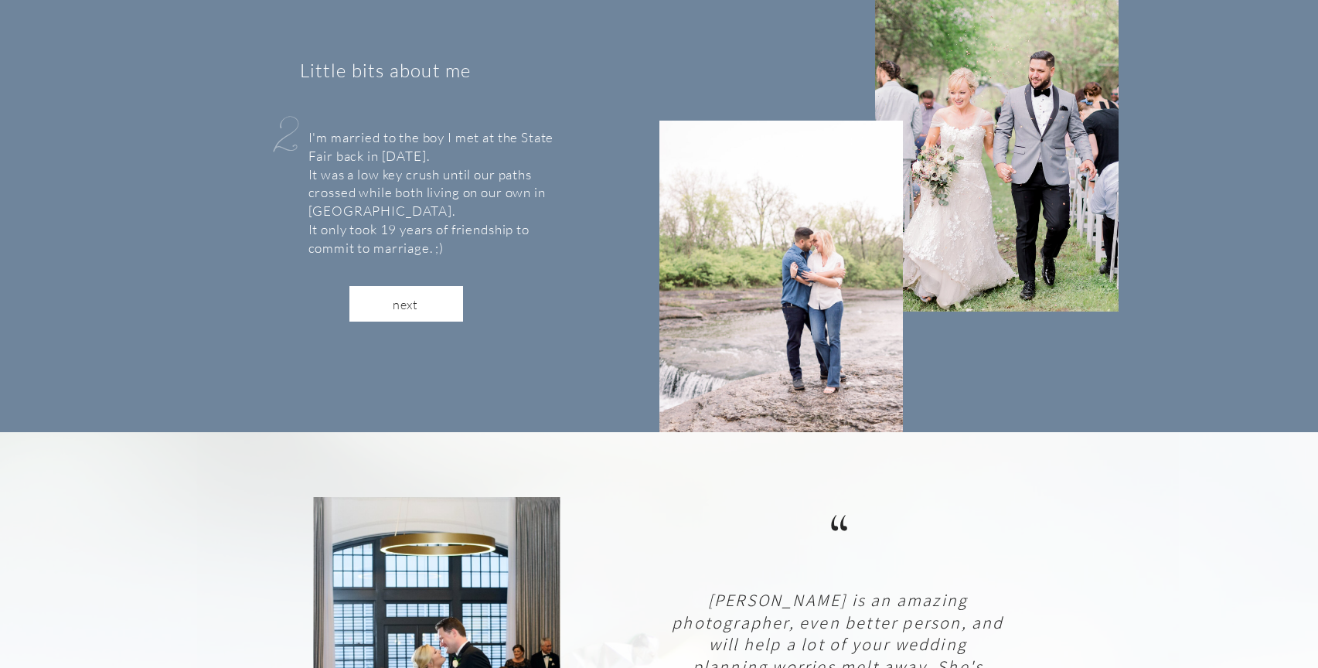
click at [379, 309] on nav "next" at bounding box center [405, 303] width 63 height 15
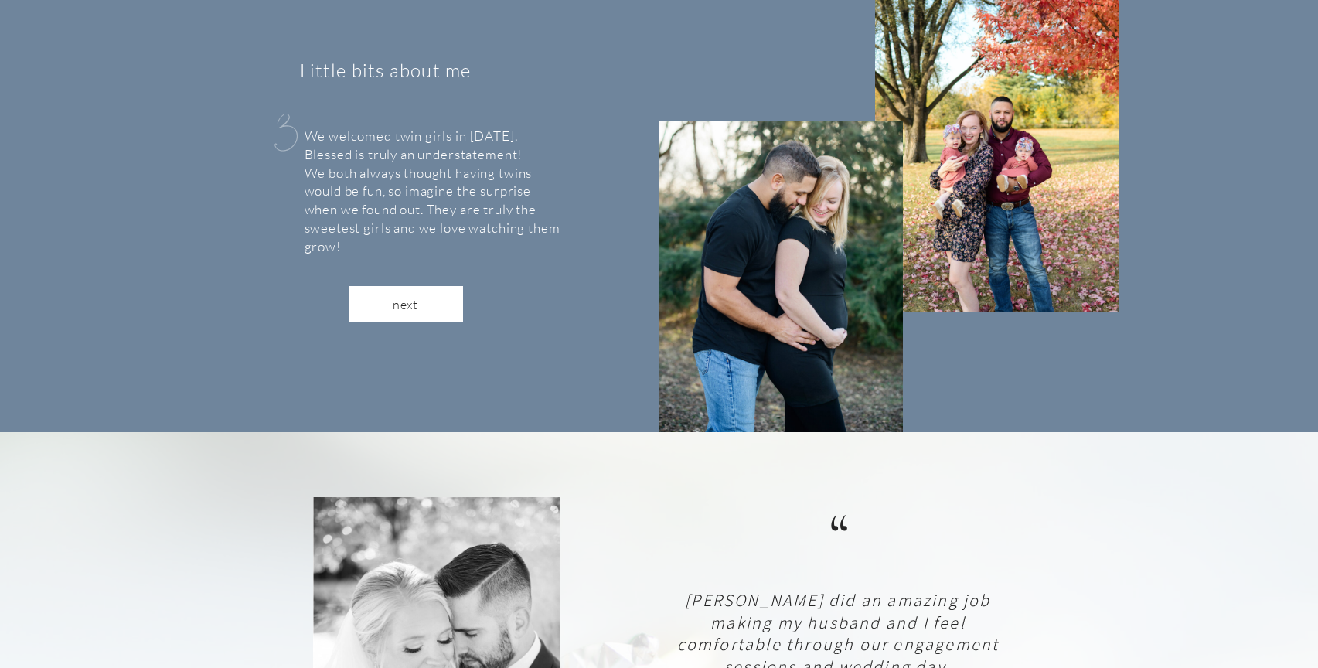
click at [379, 309] on nav "next" at bounding box center [405, 303] width 63 height 15
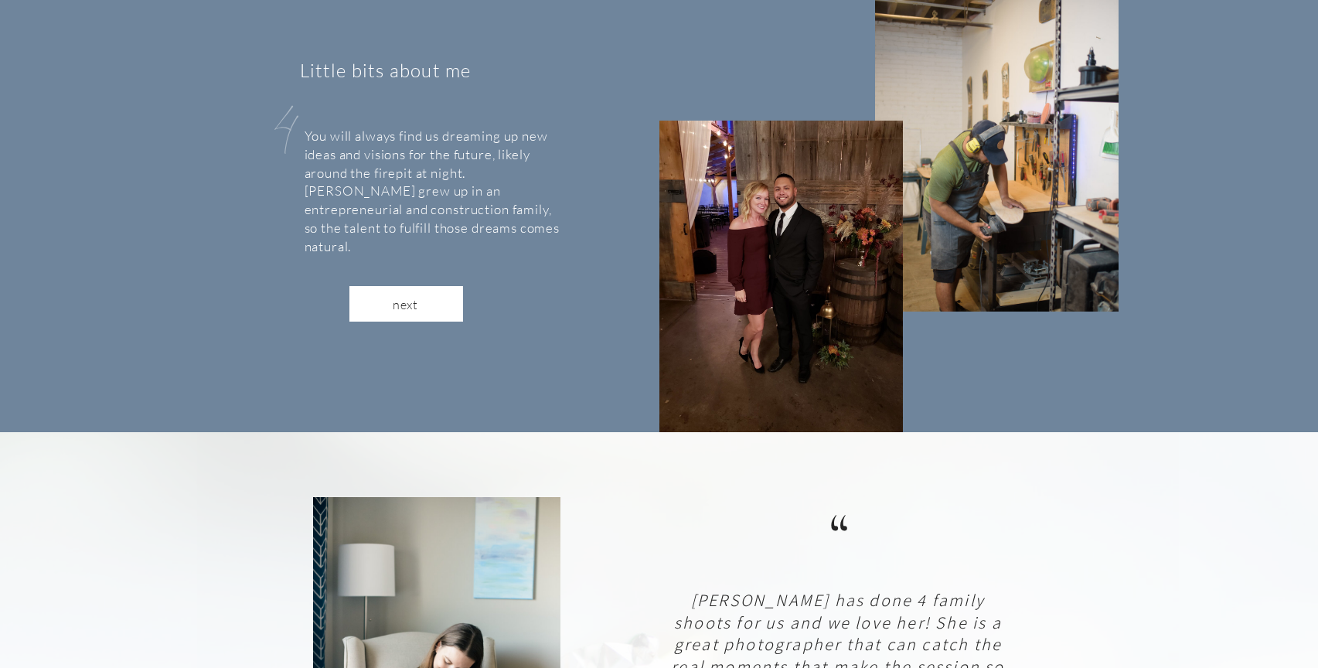
click at [379, 309] on nav "next" at bounding box center [405, 303] width 63 height 15
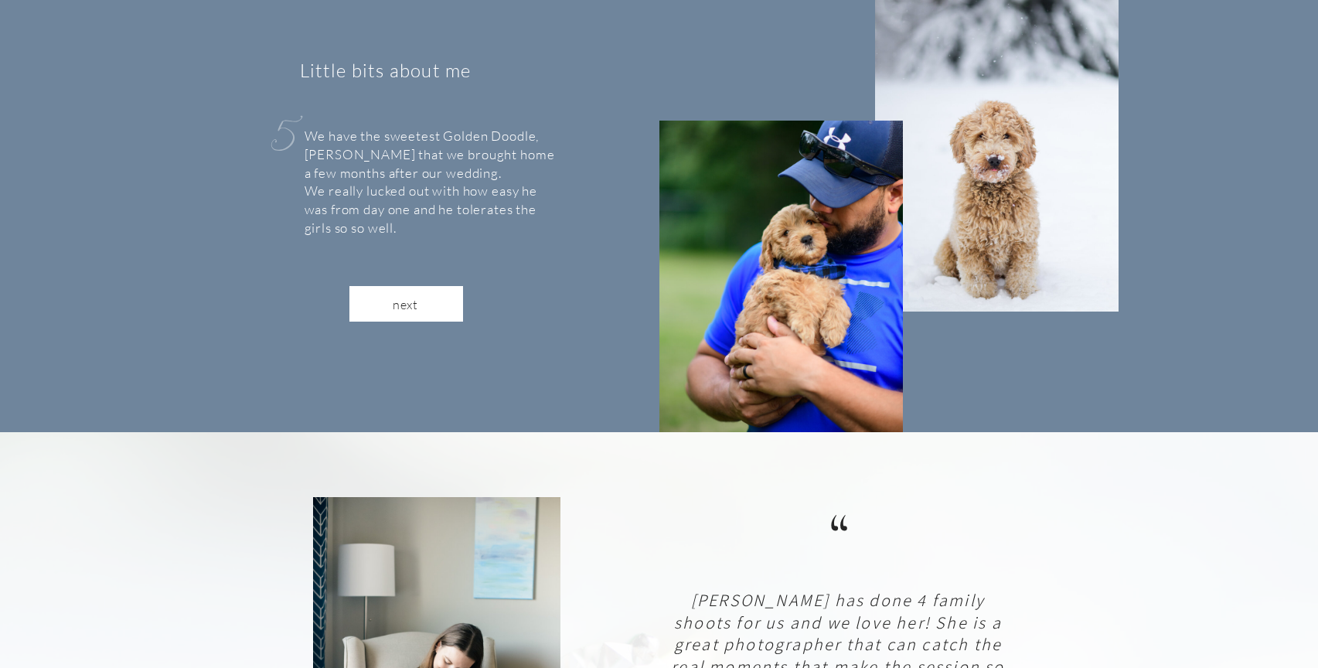
click at [379, 309] on nav "next" at bounding box center [405, 303] width 63 height 15
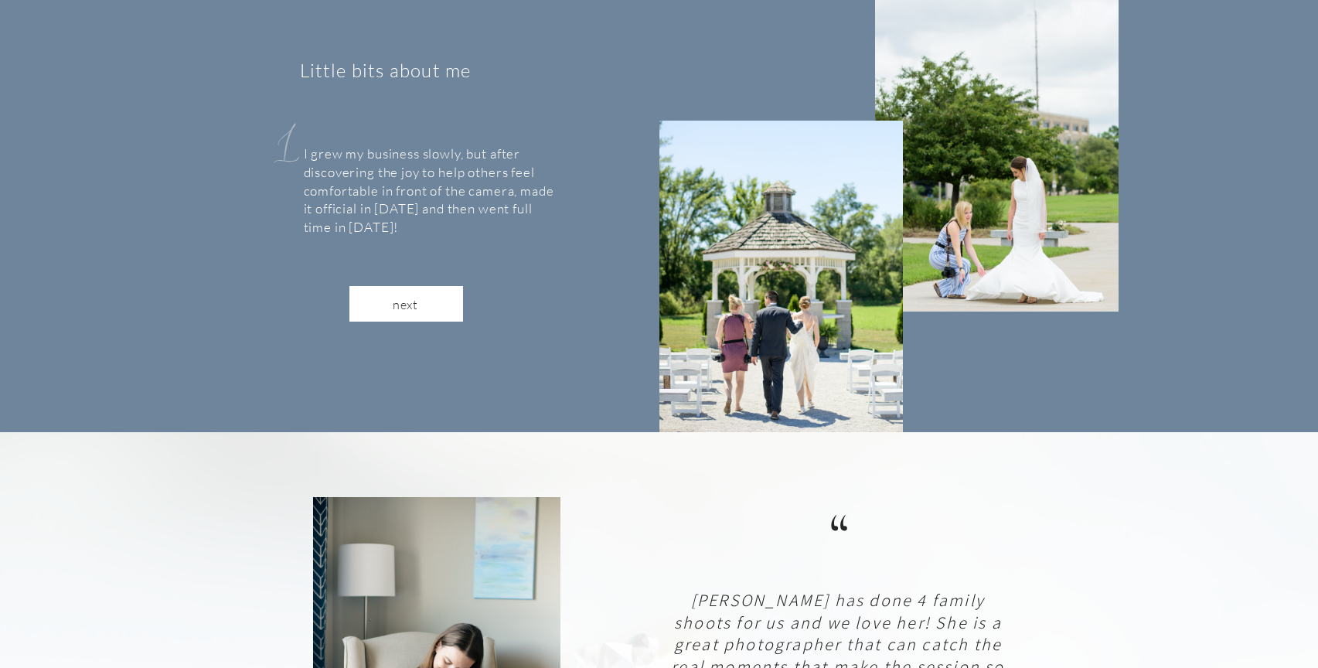
click at [379, 309] on nav "next" at bounding box center [405, 303] width 63 height 15
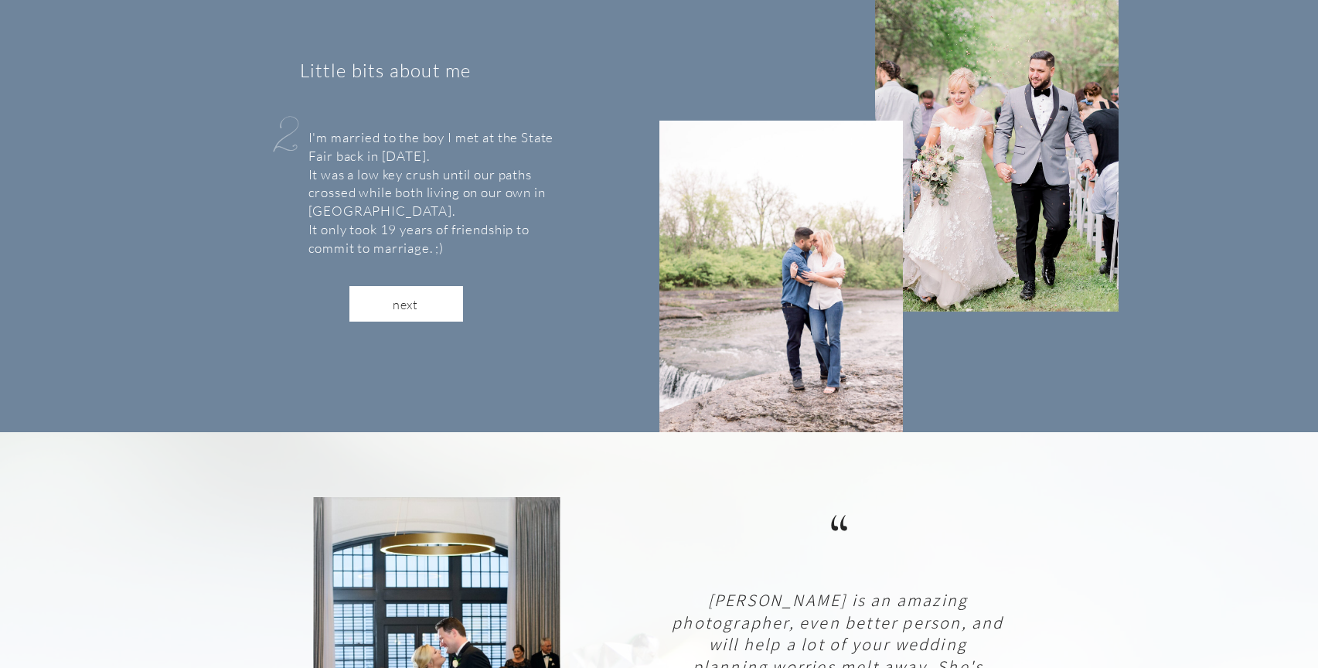
click at [379, 309] on nav "next" at bounding box center [405, 303] width 63 height 15
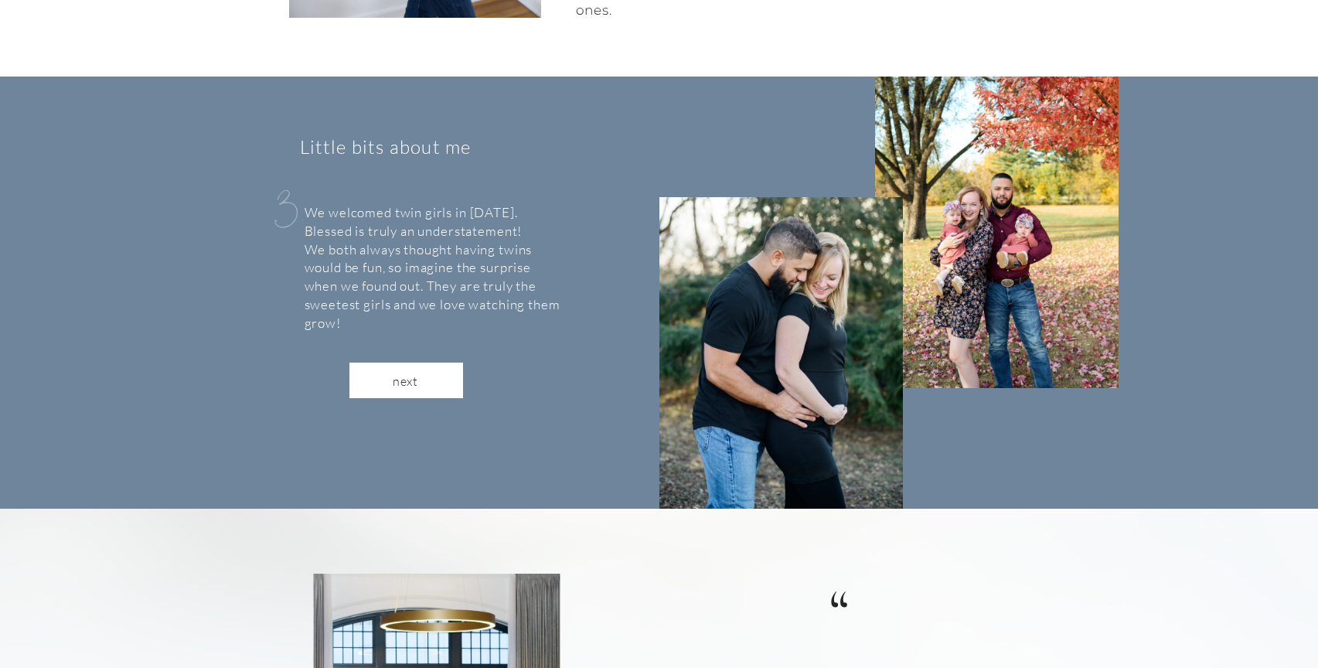
scroll to position [616, 0]
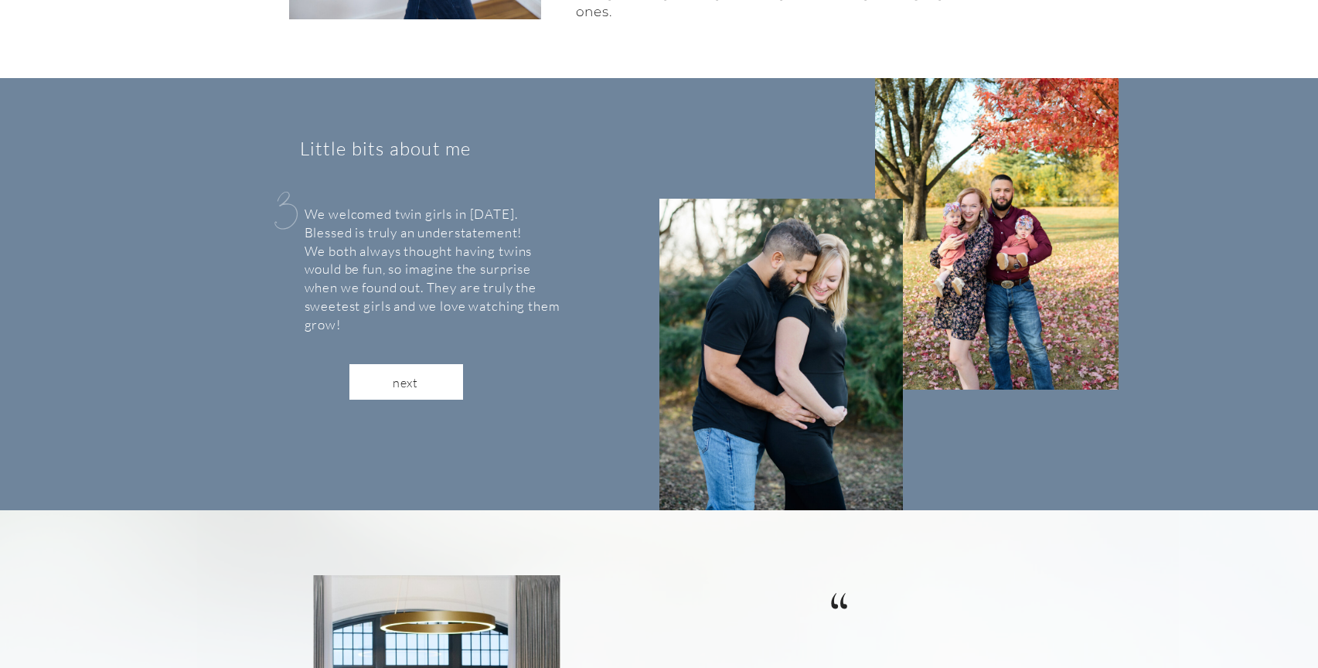
click at [420, 376] on nav "next" at bounding box center [405, 381] width 63 height 15
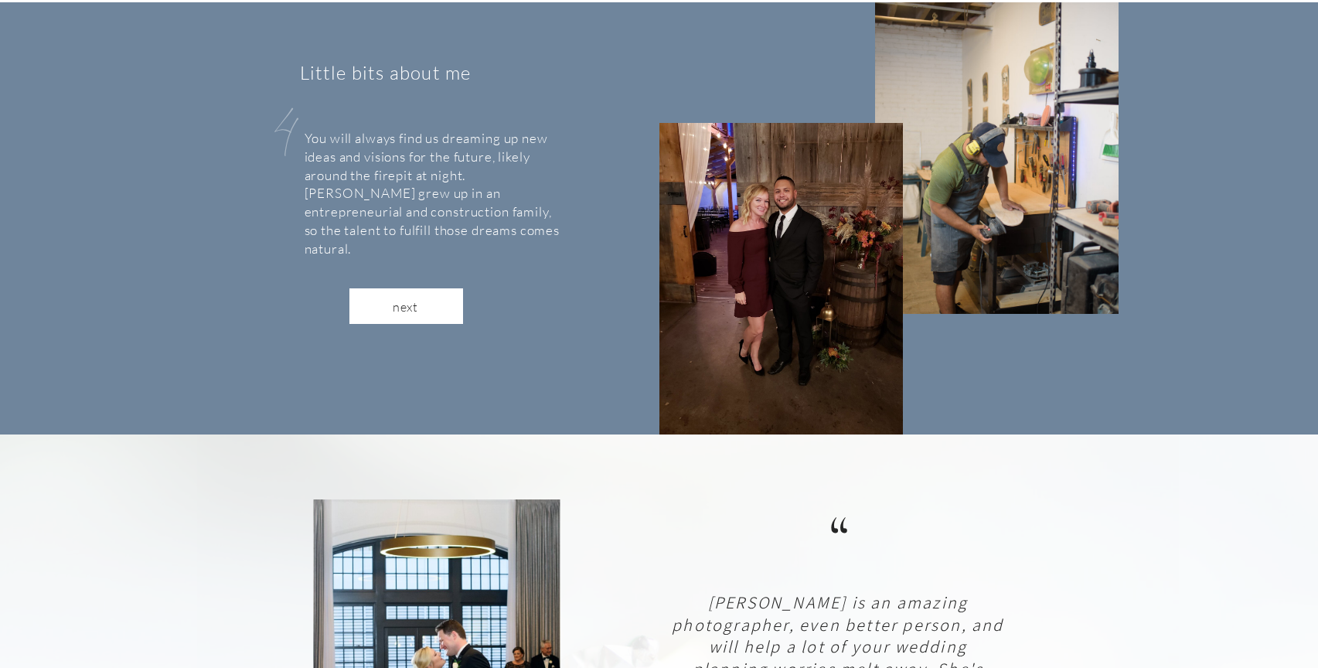
scroll to position [694, 0]
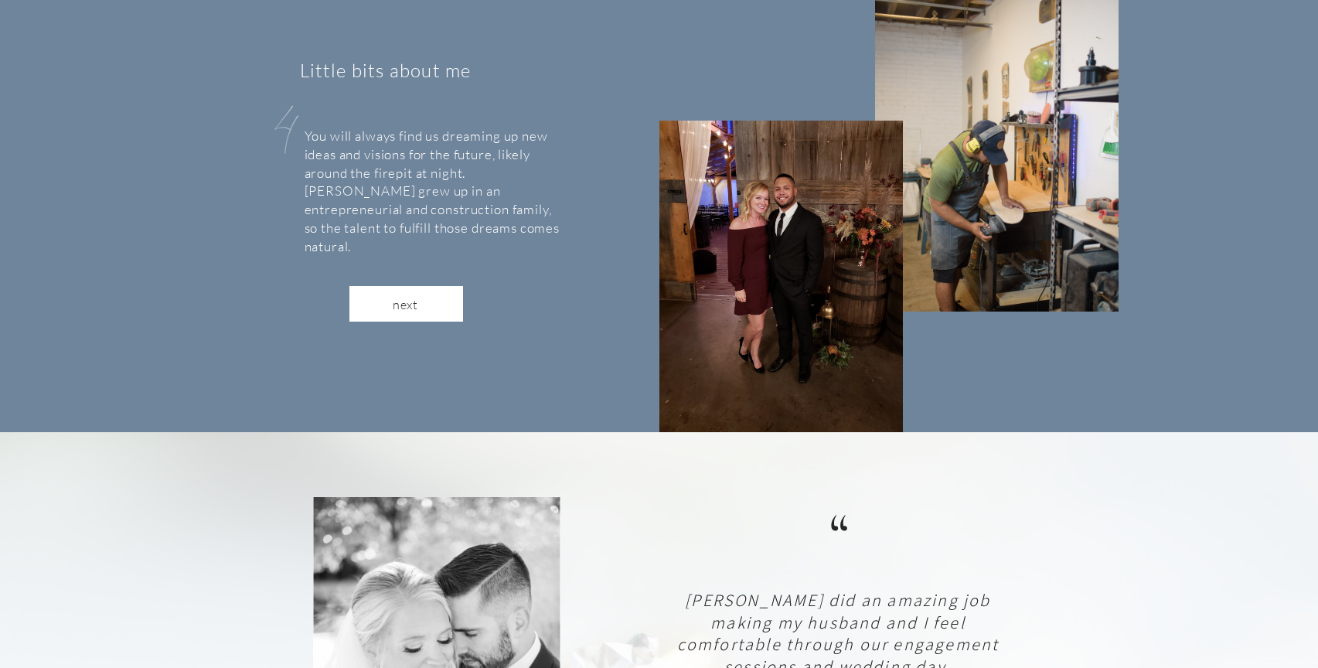
click at [420, 309] on nav "next" at bounding box center [405, 303] width 63 height 15
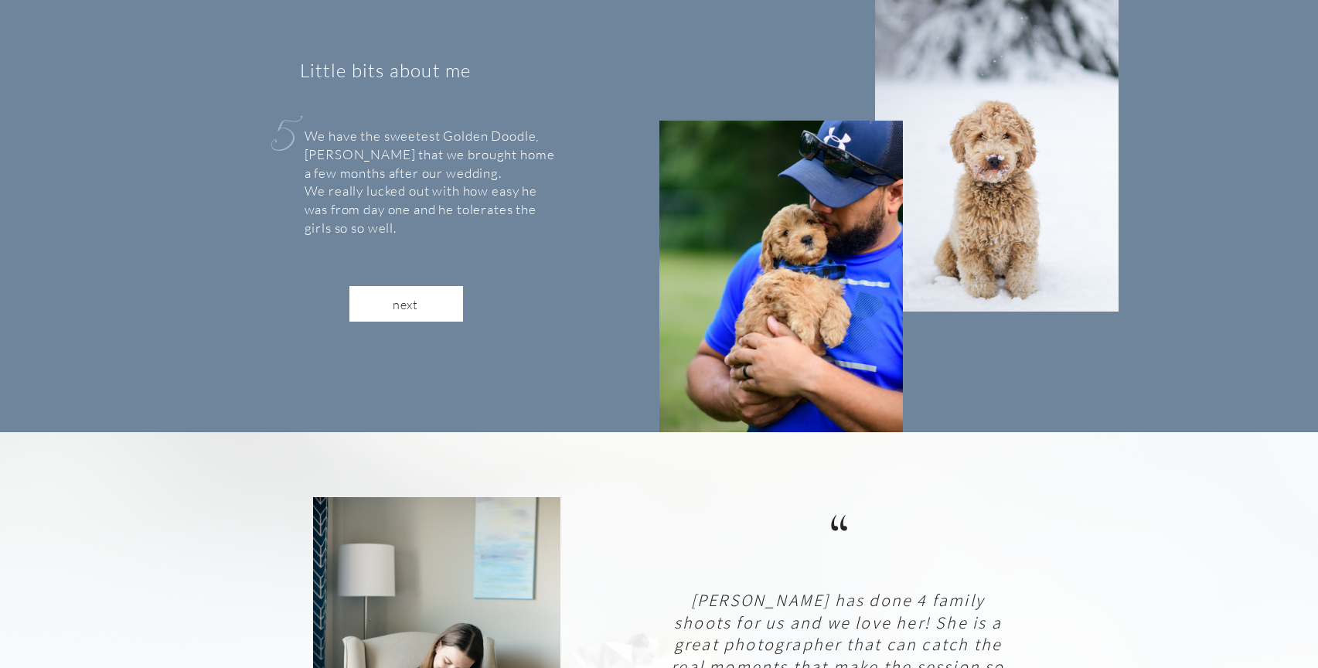
click at [420, 309] on nav "next" at bounding box center [405, 303] width 63 height 15
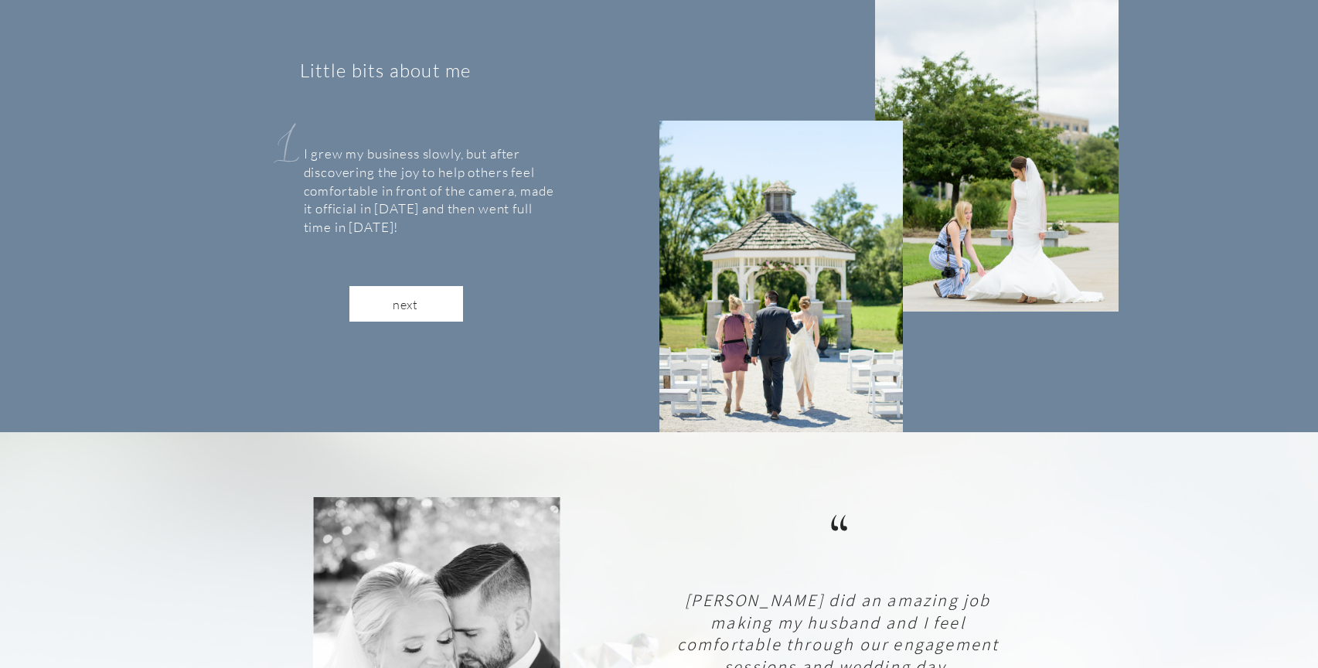
click at [420, 309] on nav "next" at bounding box center [405, 303] width 63 height 15
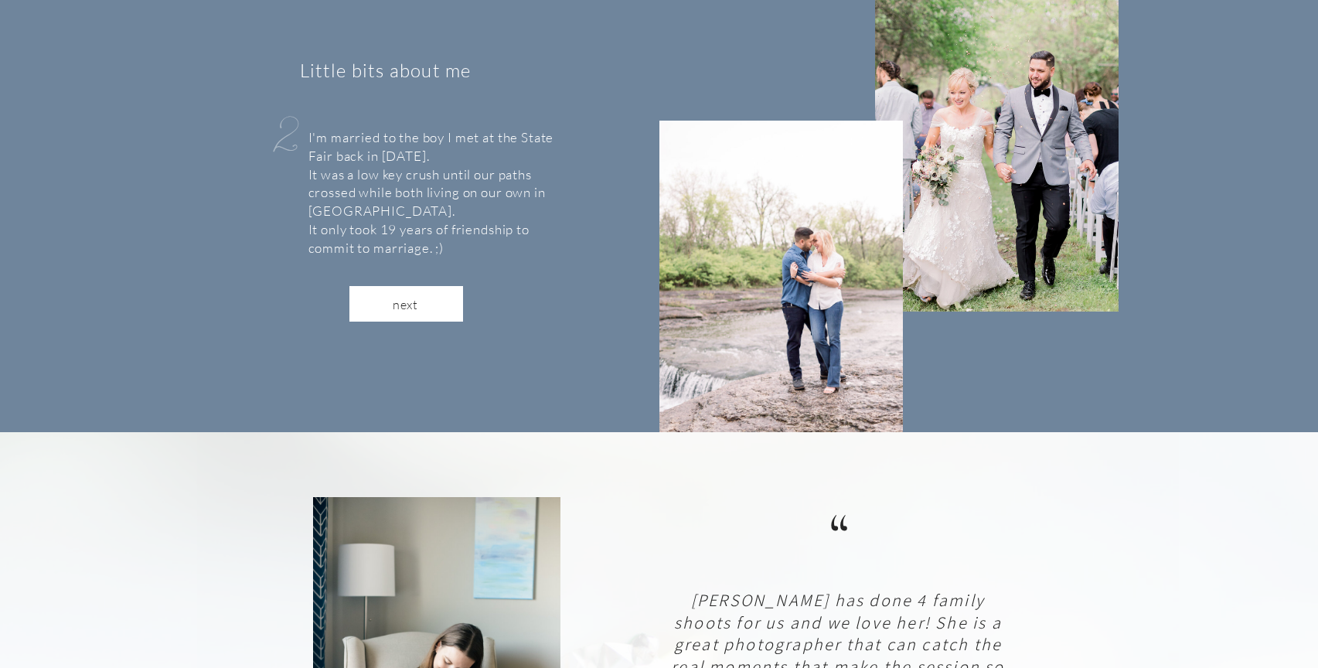
click at [420, 309] on nav "next" at bounding box center [405, 303] width 63 height 15
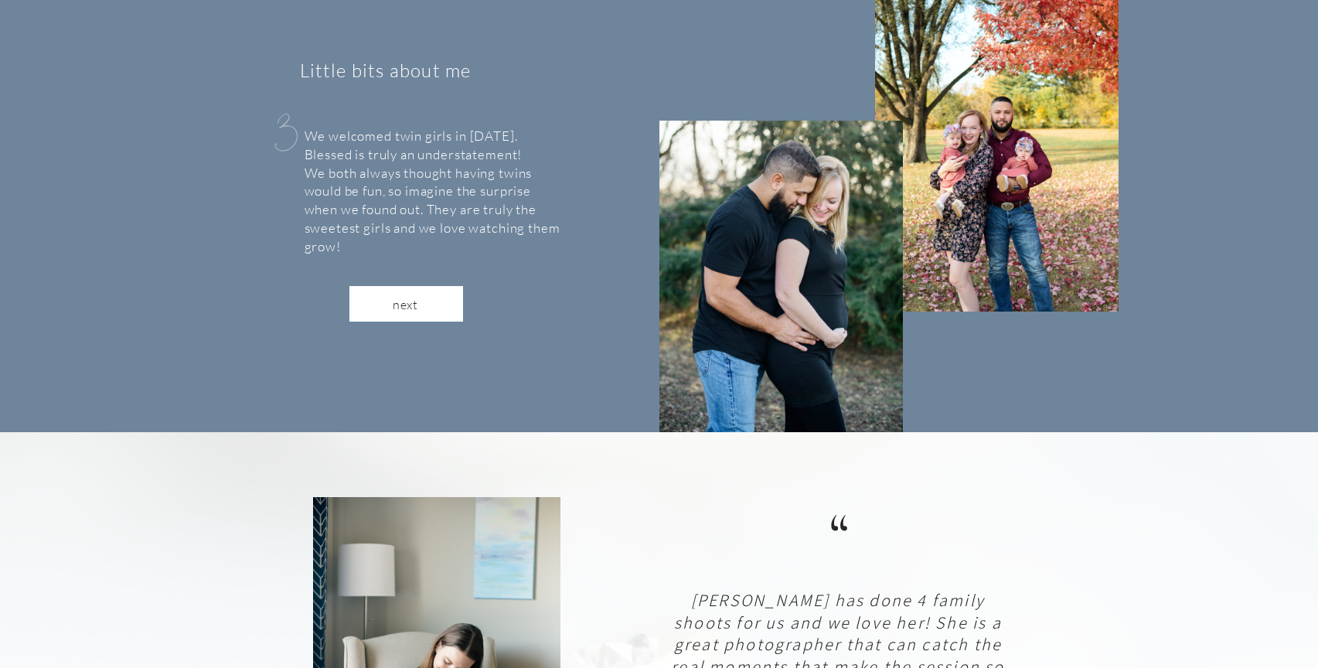
click at [420, 309] on nav "next" at bounding box center [405, 303] width 63 height 15
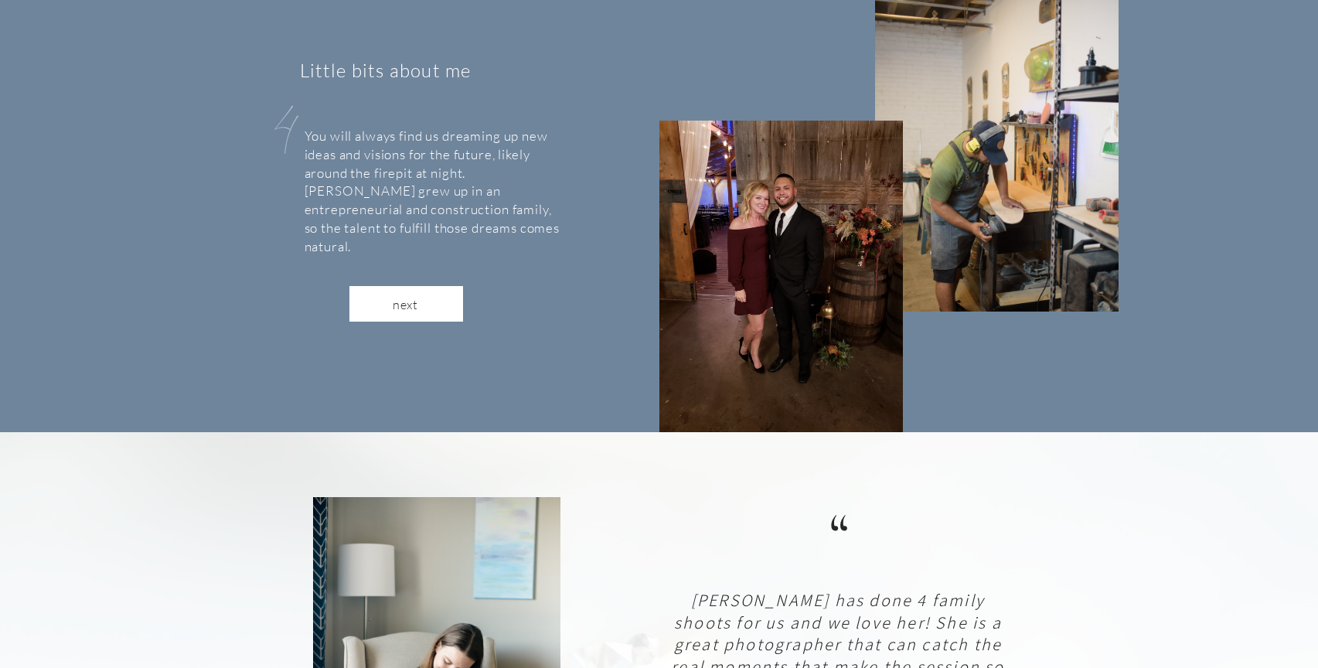
click at [420, 309] on nav "next" at bounding box center [405, 303] width 63 height 15
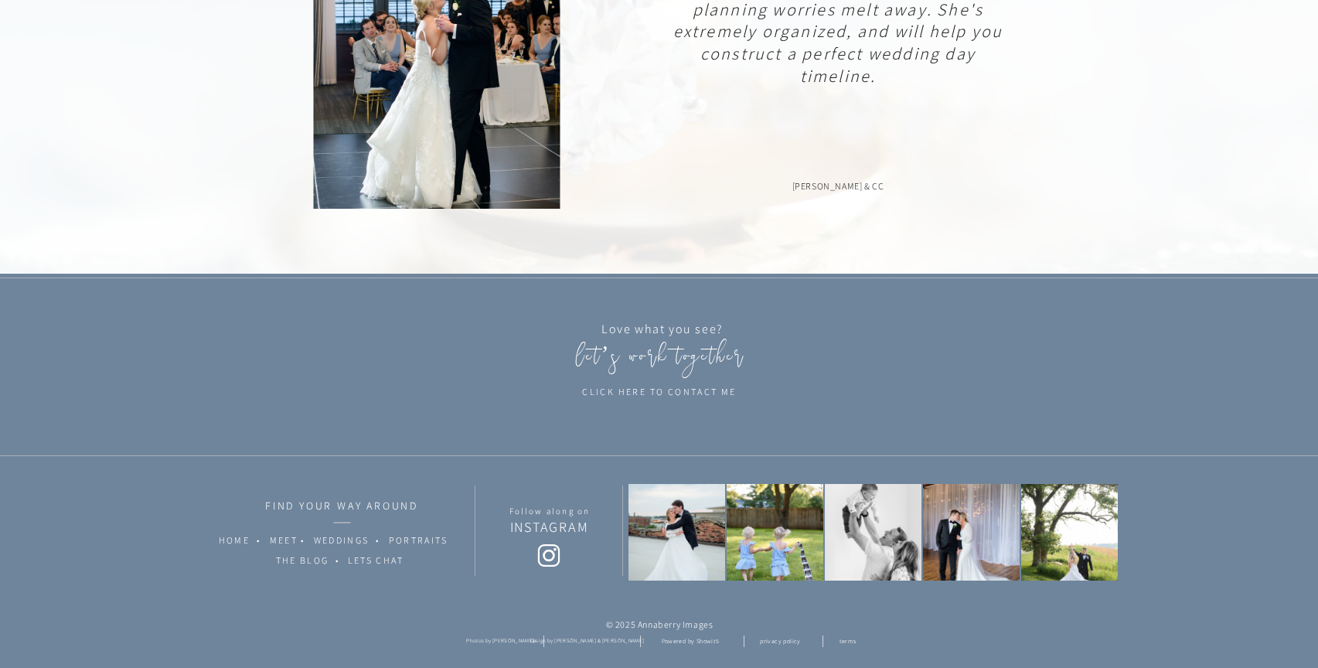
scroll to position [1353, 0]
